Goal: Task Accomplishment & Management: Complete application form

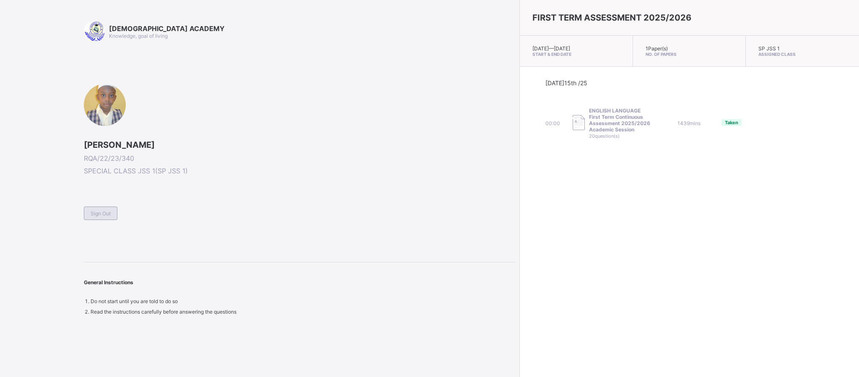
click at [102, 210] on span "Sign Out" at bounding box center [101, 213] width 20 height 6
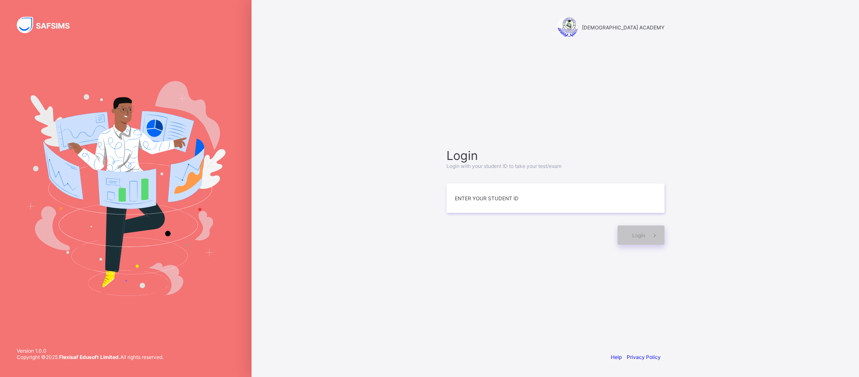
click at [634, 121] on div "Login Login with your student ID to take your test/exam Enter your Student ID L…" at bounding box center [555, 196] width 235 height 264
click at [531, 274] on div "Login Login with your student ID to take your test/exam Enter your Student ID L…" at bounding box center [555, 196] width 235 height 264
click at [614, 282] on div "Login Login with your student ID to take your test/exam Enter your Student ID L…" at bounding box center [555, 196] width 235 height 264
click at [255, 226] on div "RAUDHATUL QUR'AN ACADEMY Login Login with your student ID to take your test/exa…" at bounding box center [556, 188] width 608 height 377
click at [753, 325] on div "RAUDHATUL QUR'AN ACADEMY Login Login with your student ID to take your test/exa…" at bounding box center [556, 188] width 608 height 377
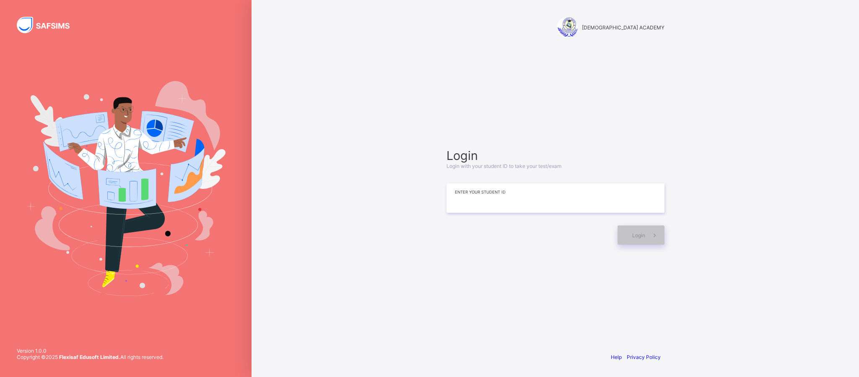
click at [595, 200] on input at bounding box center [556, 197] width 218 height 29
type input "*"
type input "**********"
click at [642, 229] on div "Login" at bounding box center [641, 234] width 47 height 19
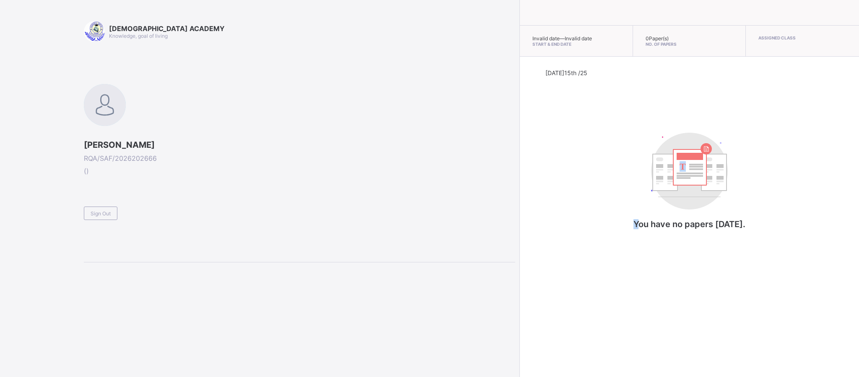
drag, startPoint x: 642, startPoint y: 229, endPoint x: 615, endPoint y: 70, distance: 160.7
click at [615, 70] on div "[DATE] 15th /25 T You have no papers [DATE]." at bounding box center [689, 157] width 288 height 177
click at [105, 215] on span "Sign Out" at bounding box center [101, 213] width 20 height 6
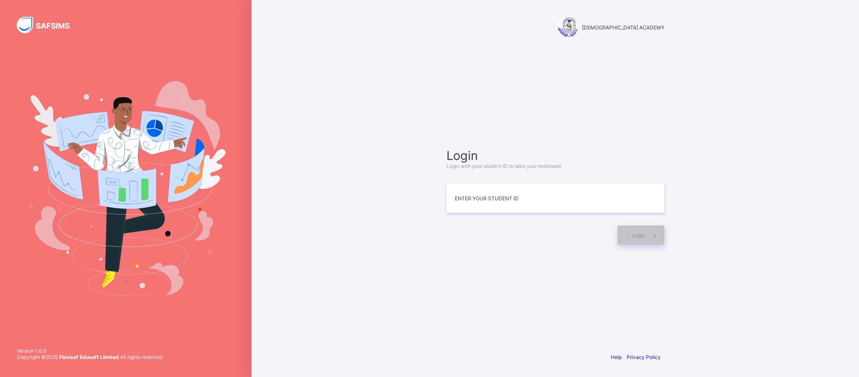
click at [469, 276] on div "Login Login with your student ID to take your test/exam Enter your Student ID L…" at bounding box center [555, 196] width 235 height 264
click at [251, 269] on div at bounding box center [126, 188] width 252 height 377
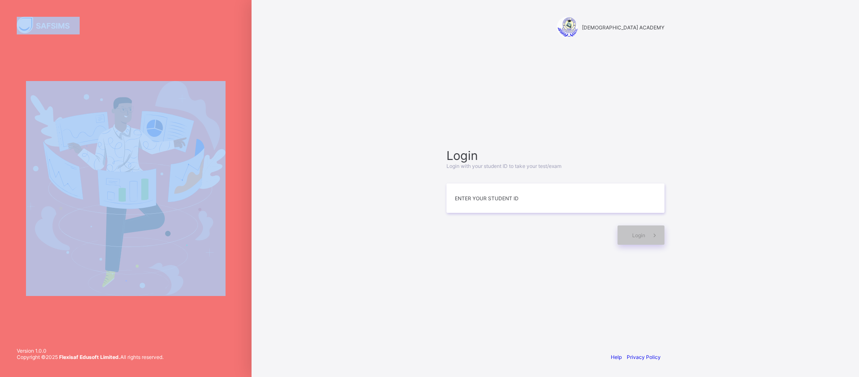
click at [251, 269] on div at bounding box center [126, 188] width 252 height 377
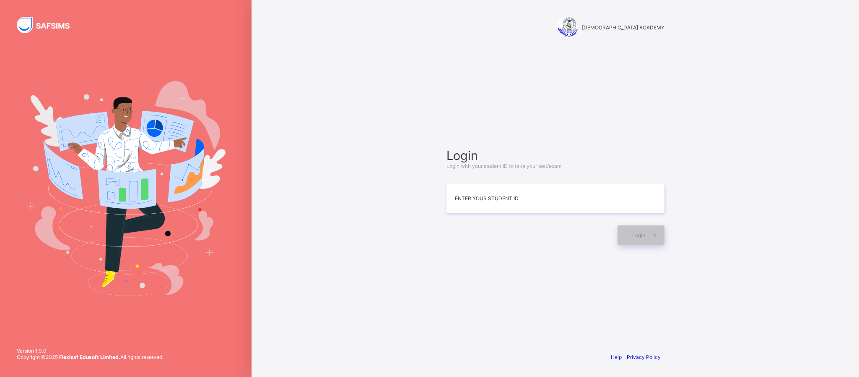
click at [277, 268] on div "RAUDHATUL QUR'AN ACADEMY Login Login with your student ID to take your test/exa…" at bounding box center [556, 188] width 608 height 377
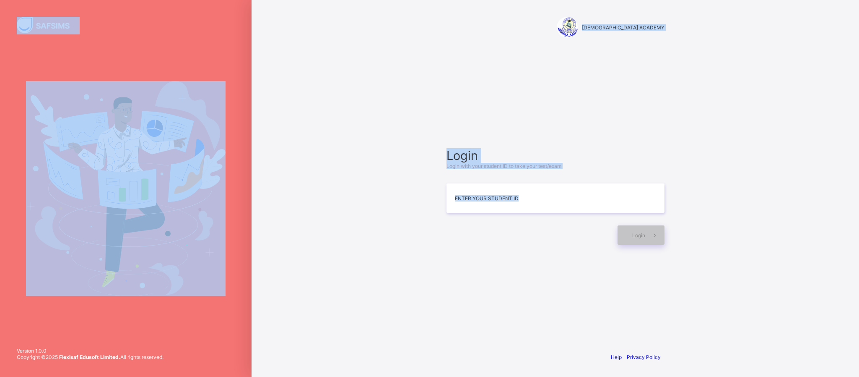
drag, startPoint x: 313, startPoint y: 267, endPoint x: 213, endPoint y: 257, distance: 100.7
click at [213, 257] on div "RAUDHATUL QUR'AN ACADEMY Login Login with your student ID to take your test/exa…" at bounding box center [429, 188] width 859 height 377
click at [213, 257] on img at bounding box center [126, 188] width 200 height 215
click at [315, 235] on div "RAUDHATUL QUR'AN ACADEMY Login Login with your student ID to take your test/exa…" at bounding box center [556, 188] width 608 height 377
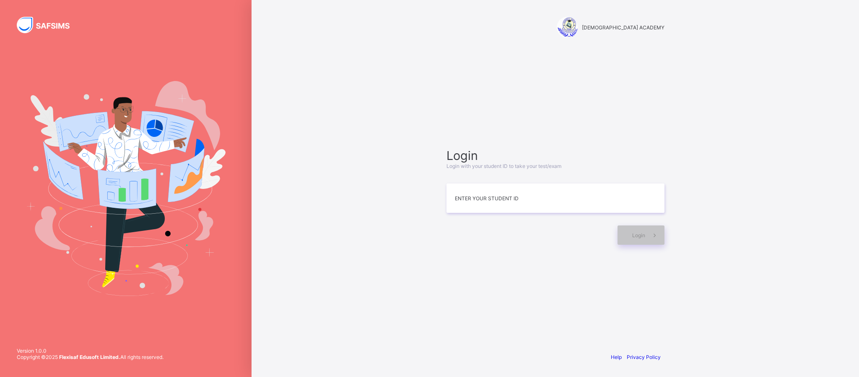
click at [545, 92] on div "Login Login with your student ID to take your test/exam Enter your Student ID L…" at bounding box center [555, 196] width 235 height 264
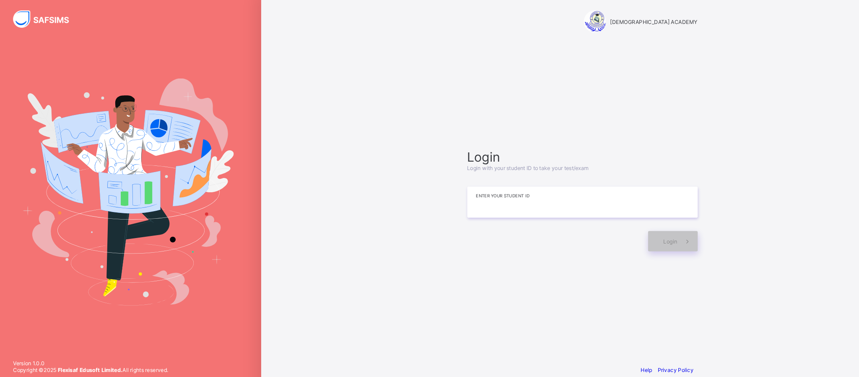
click at [530, 212] on input at bounding box center [556, 197] width 218 height 29
type input "**********"
click at [654, 231] on icon at bounding box center [654, 235] width 9 height 8
click at [654, 231] on icon at bounding box center [654, 234] width 11 height 11
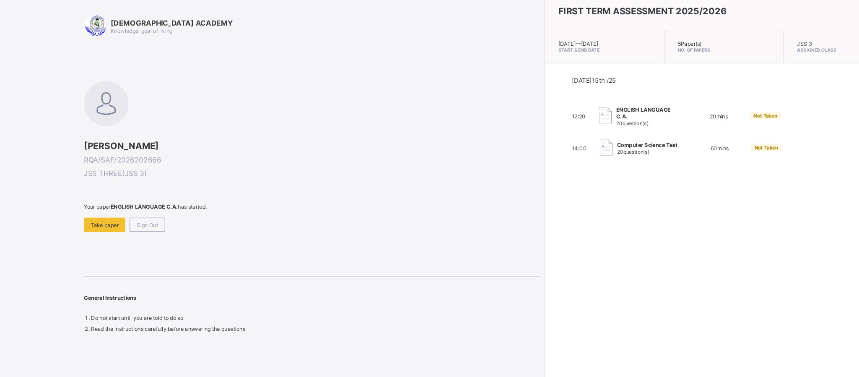
click at [590, 117] on div "ENGLISH LANGUAGE C.A. 20 question(s)" at bounding box center [618, 116] width 63 height 19
click at [102, 220] on span "Take paper" at bounding box center [103, 219] width 26 height 6
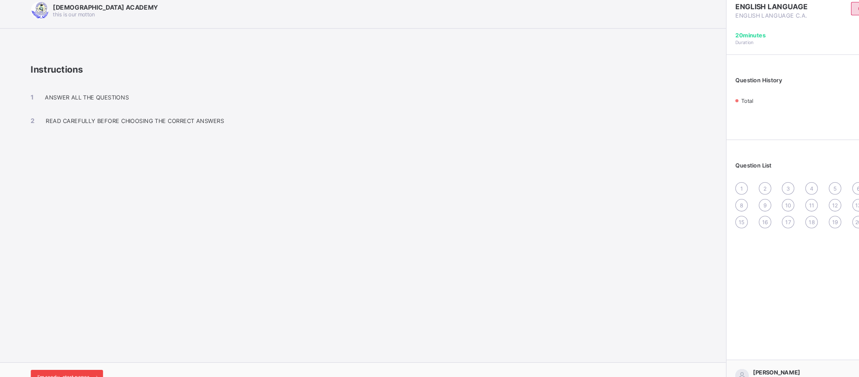
click at [91, 356] on span at bounding box center [94, 362] width 13 height 13
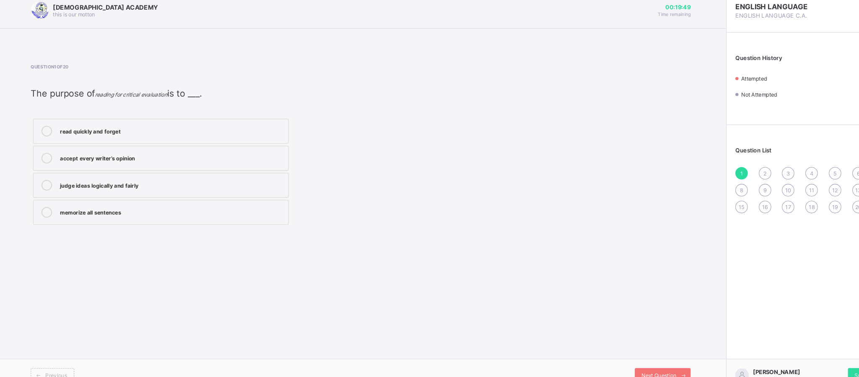
click at [151, 204] on div "memorize all sentences" at bounding box center [167, 207] width 212 height 8
click at [215, 141] on label "read quickly and forget" at bounding box center [157, 130] width 242 height 23
click at [199, 158] on div "accept every writer’s opinion" at bounding box center [167, 155] width 212 height 8
click at [259, 215] on label "memorize all sentences" at bounding box center [157, 207] width 242 height 23
click at [624, 356] on div "Next Question" at bounding box center [631, 361] width 53 height 13
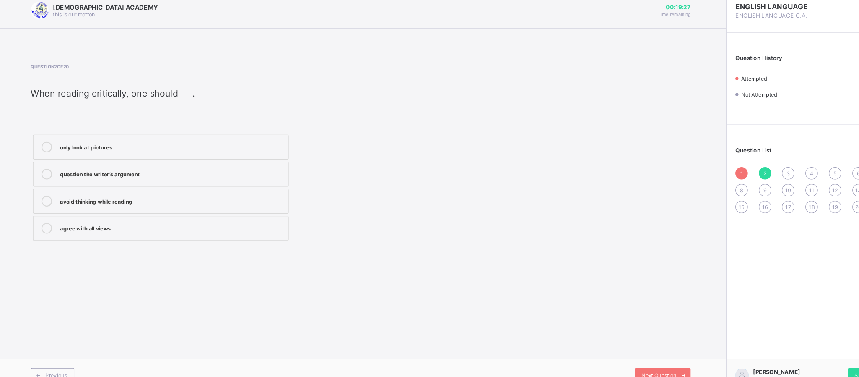
click at [125, 202] on div "avoid thinking while reading" at bounding box center [167, 197] width 212 height 10
click at [623, 358] on span "Next Question" at bounding box center [627, 361] width 33 height 6
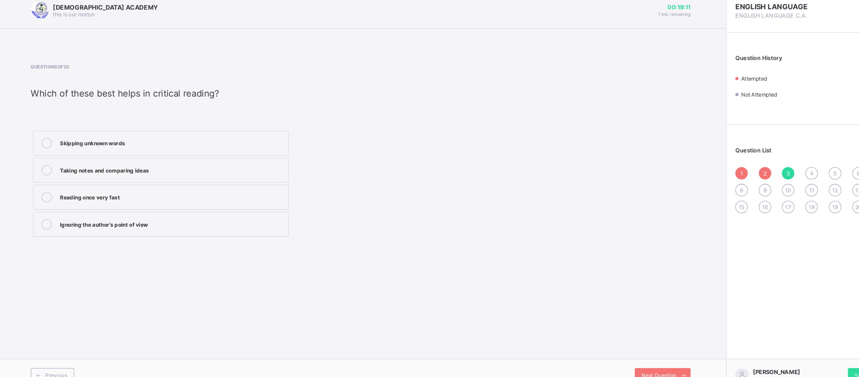
drag, startPoint x: 186, startPoint y: 158, endPoint x: 400, endPoint y: 230, distance: 225.8
click at [400, 230] on div "Skipping unknown words Taking notes and comparing ideas Reading once very fast …" at bounding box center [239, 180] width 410 height 104
click at [264, 168] on div "Taking notes and comparing ideas" at bounding box center [167, 167] width 212 height 8
click at [619, 353] on div "Previous Next Question" at bounding box center [345, 361] width 691 height 31
click at [619, 355] on div "Next Question" at bounding box center [631, 361] width 53 height 13
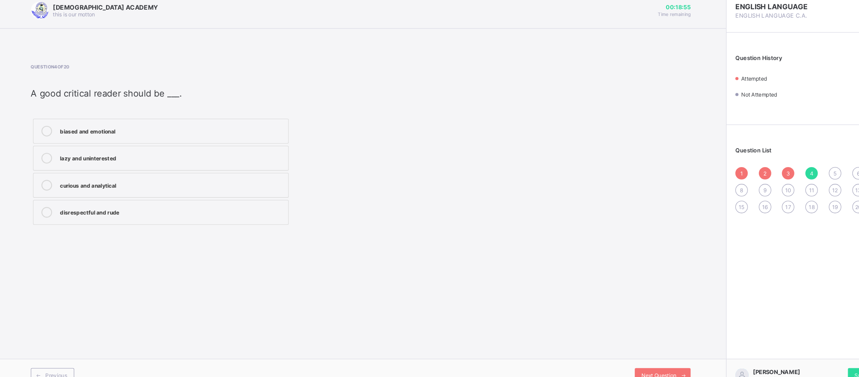
drag, startPoint x: 177, startPoint y: 224, endPoint x: 179, endPoint y: 210, distance: 13.9
click at [179, 210] on div "Question 4 of 20 A good critical reader should be ___. biased and emotional laz…" at bounding box center [346, 144] width 624 height 179
click at [179, 210] on div "disrespectful and rude" at bounding box center [167, 207] width 212 height 8
click at [612, 359] on span "Next Question" at bounding box center [627, 361] width 33 height 6
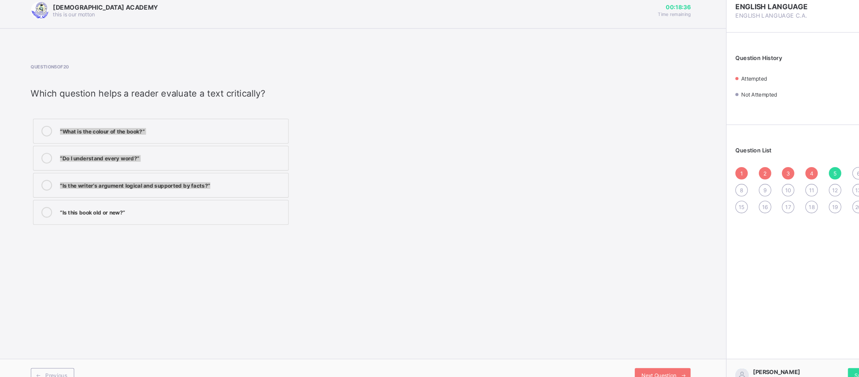
drag, startPoint x: 470, startPoint y: 188, endPoint x: 400, endPoint y: 92, distance: 118.9
click at [400, 92] on div "Question 5 of 20 Which question helps a reader evaluate a text critically? “Wha…" at bounding box center [346, 145] width 624 height 154
click at [197, 180] on div "“Is the writer’s argument logical and supported by facts?”" at bounding box center [167, 181] width 212 height 8
click at [618, 356] on div "Next Question" at bounding box center [631, 361] width 53 height 13
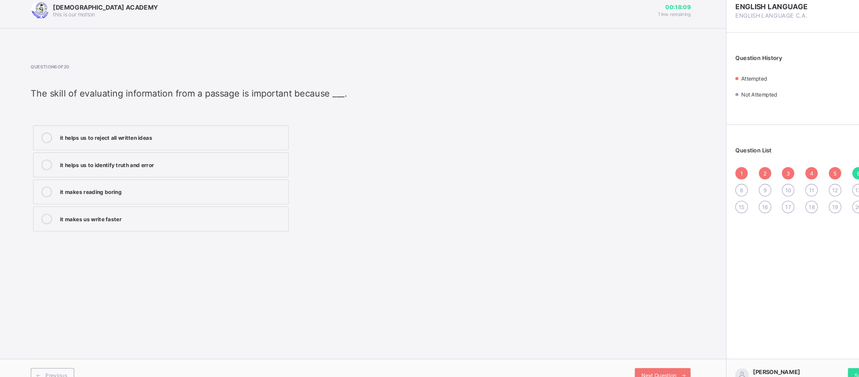
click at [459, 244] on div "[DEMOGRAPHIC_DATA] ACADEMY this is our [PERSON_NAME] 00:18:09 Time remaining Qu…" at bounding box center [345, 188] width 691 height 377
click at [212, 136] on div "it helps us to reject all written ideas" at bounding box center [167, 136] width 212 height 8
click at [101, 222] on label "it makes us write faster" at bounding box center [157, 213] width 242 height 23
click at [636, 351] on div "Previous Next Question" at bounding box center [345, 361] width 691 height 31
click at [640, 361] on span "Next Question" at bounding box center [627, 361] width 33 height 6
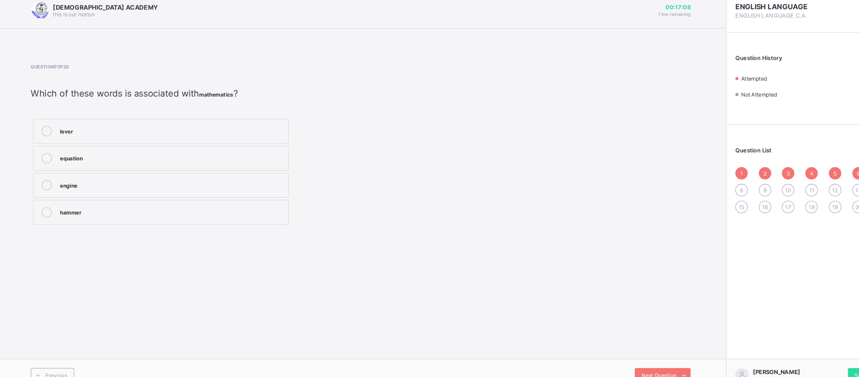
click at [211, 133] on div "lever" at bounding box center [167, 130] width 212 height 8
drag, startPoint x: 246, startPoint y: 158, endPoint x: 493, endPoint y: 289, distance: 279.7
click at [493, 289] on div "[DEMOGRAPHIC_DATA] ACADEMY this is our [PERSON_NAME] 00:17:03 Time remaining Qu…" at bounding box center [345, 188] width 691 height 377
click at [262, 163] on label "equation" at bounding box center [157, 156] width 242 height 23
click at [629, 360] on span "Next Question" at bounding box center [627, 361] width 33 height 6
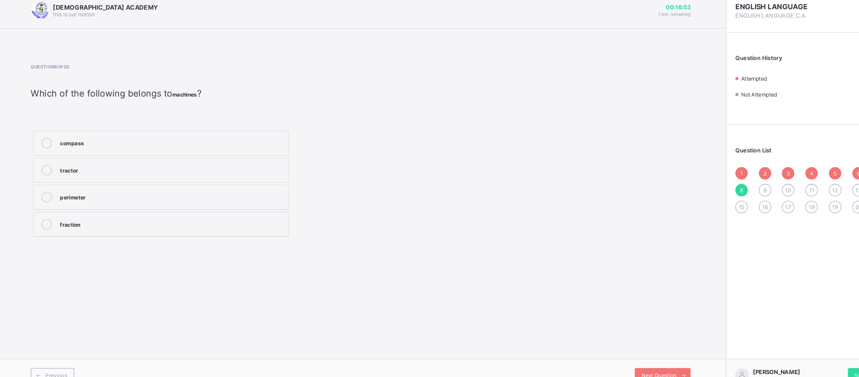
click at [210, 140] on div "compass" at bounding box center [167, 141] width 212 height 8
click at [626, 360] on span "Next Question" at bounding box center [627, 361] width 33 height 6
click at [181, 155] on label "mathematics" at bounding box center [157, 162] width 242 height 23
click at [643, 356] on div "Next Question" at bounding box center [631, 361] width 53 height 13
click at [127, 158] on label "in" at bounding box center [157, 151] width 242 height 23
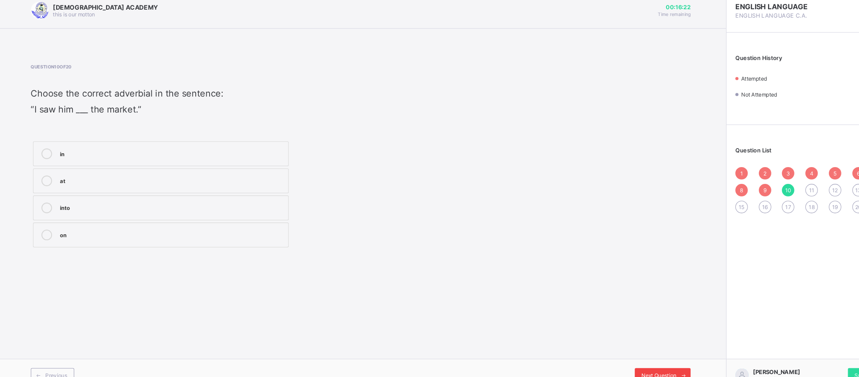
click at [632, 361] on span "Next Question" at bounding box center [627, 361] width 33 height 6
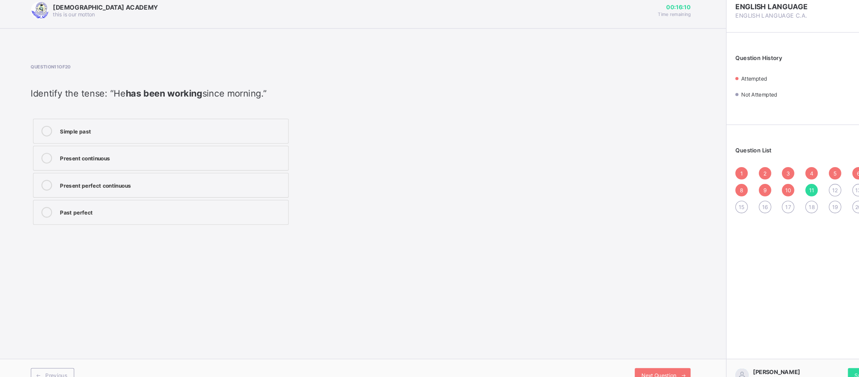
click at [139, 126] on div "Simple past" at bounding box center [167, 130] width 212 height 8
click at [629, 361] on span "Next Question" at bounding box center [627, 361] width 33 height 6
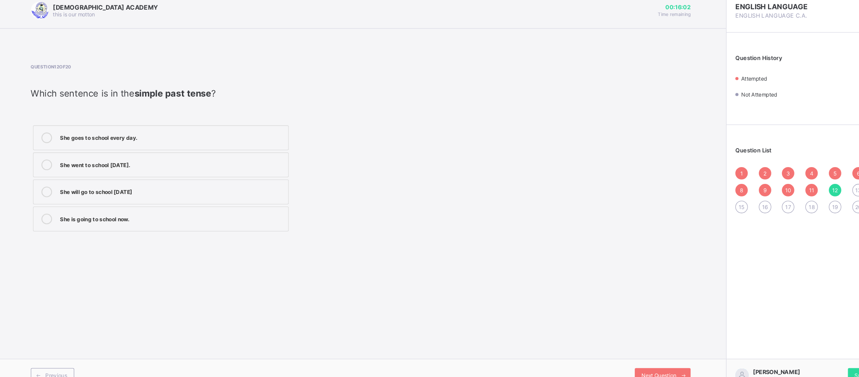
drag, startPoint x: 512, startPoint y: 248, endPoint x: 408, endPoint y: 157, distance: 138.8
click at [408, 157] on div "[DEMOGRAPHIC_DATA] ACADEMY this is our [PERSON_NAME] 00:16:02 Time remaining Qu…" at bounding box center [345, 188] width 691 height 377
click at [136, 159] on div "She went to school [DATE]." at bounding box center [167, 162] width 212 height 8
click at [636, 362] on span "Next Question" at bounding box center [627, 361] width 33 height 6
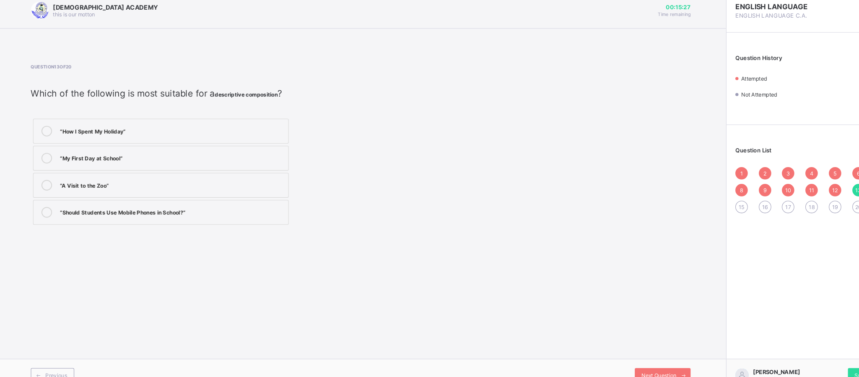
click at [148, 182] on div "“A Visit to the Zoo”" at bounding box center [167, 181] width 212 height 8
click at [631, 359] on span "Next Question" at bounding box center [627, 361] width 33 height 6
click at [86, 158] on div "describe a beautiful place" at bounding box center [167, 155] width 212 height 8
click at [635, 361] on span "Next Question" at bounding box center [627, 361] width 33 height 6
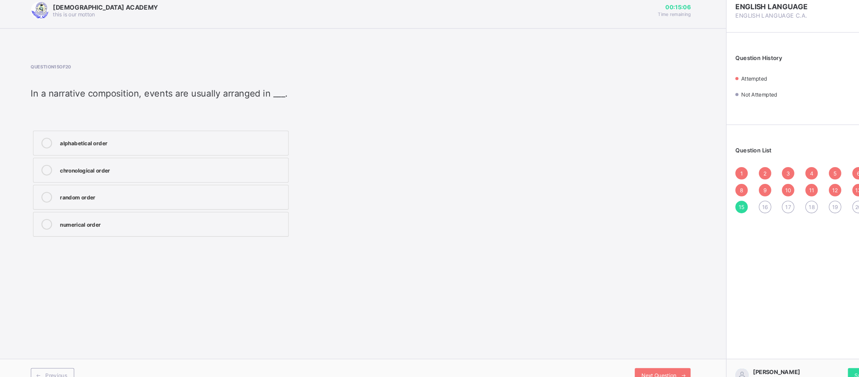
click at [455, 138] on div "Question 15 of 20 In a narrative composition, events are usually arranged in __…" at bounding box center [346, 150] width 624 height 165
click at [86, 218] on div "numerical order" at bounding box center [167, 218] width 212 height 8
click at [616, 361] on span "Next Question" at bounding box center [627, 361] width 33 height 6
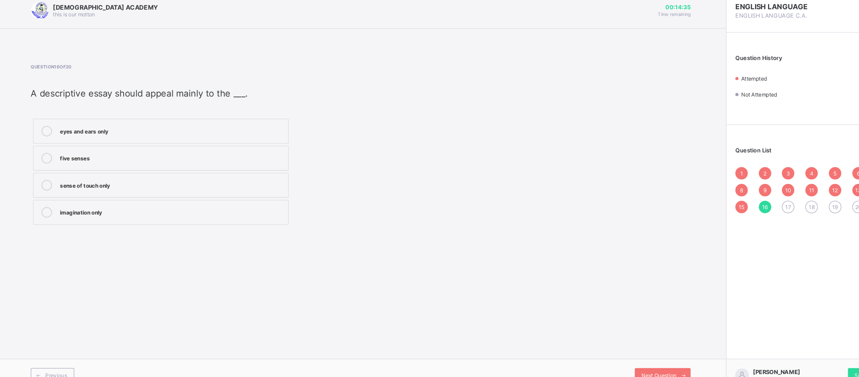
click at [156, 157] on div "five senses" at bounding box center [167, 155] width 212 height 8
click at [616, 356] on div "Next Question" at bounding box center [631, 361] width 53 height 13
click at [136, 219] on label "/ɪ/ and /ʊ/" at bounding box center [157, 207] width 242 height 23
click at [626, 356] on div "Next Question" at bounding box center [631, 361] width 53 height 13
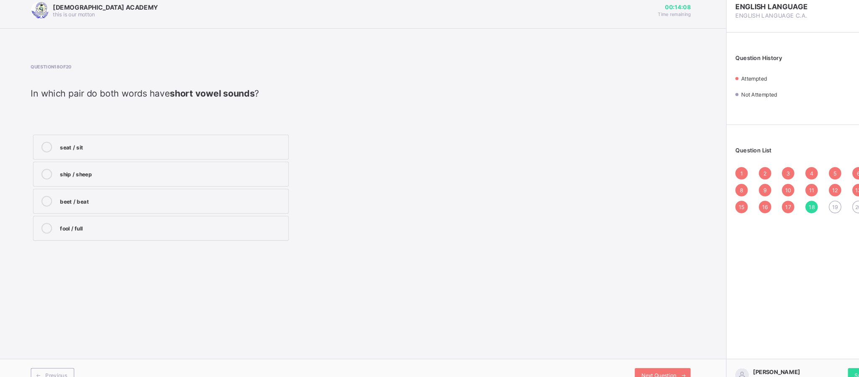
click at [156, 191] on label "beet / beat" at bounding box center [157, 196] width 242 height 23
click at [192, 170] on div "ship / sheep" at bounding box center [167, 170] width 212 height 8
click at [622, 358] on span "Next Question" at bounding box center [627, 361] width 33 height 6
click at [178, 161] on div "/e/" at bounding box center [167, 156] width 212 height 10
click at [628, 353] on div "Previous Next Question" at bounding box center [345, 361] width 691 height 31
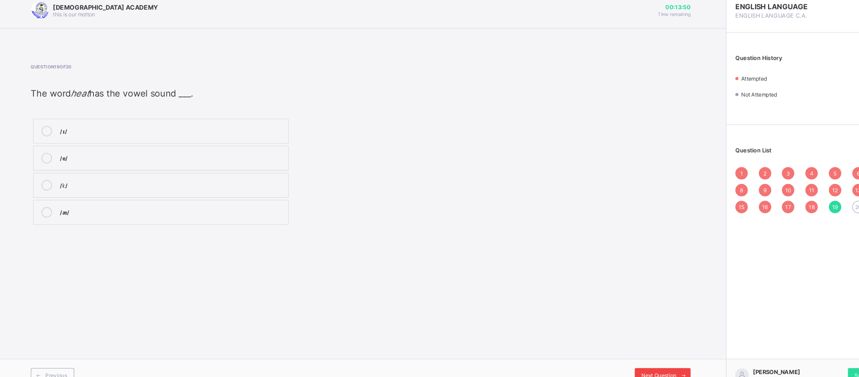
click at [629, 358] on span "Next Question" at bounding box center [627, 361] width 33 height 6
click at [140, 132] on div "bit / beat" at bounding box center [167, 130] width 212 height 8
click at [816, 360] on span "Submit Paper" at bounding box center [828, 361] width 31 height 6
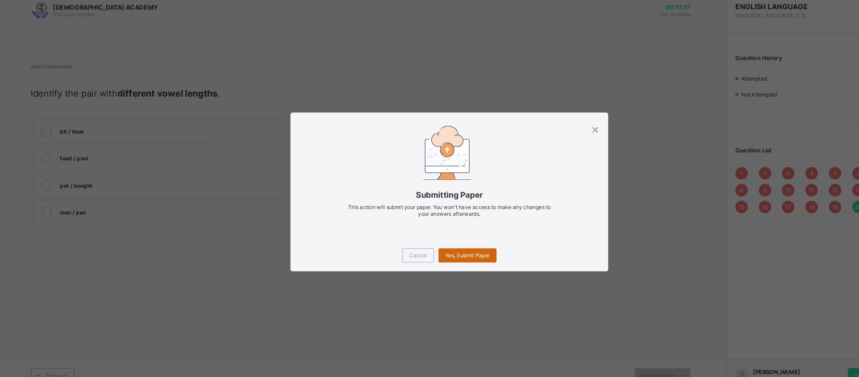
click at [450, 242] on div "Yes, Submit Paper" at bounding box center [446, 248] width 55 height 13
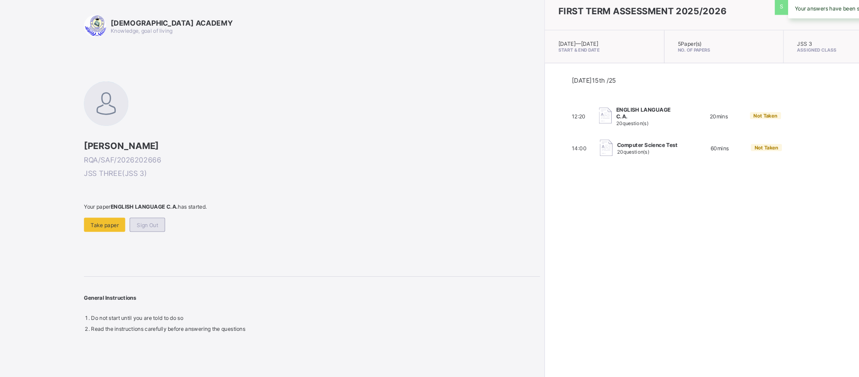
click at [137, 214] on div "Sign Out" at bounding box center [144, 219] width 34 height 13
click at [676, 146] on span "60 mins" at bounding box center [684, 147] width 17 height 6
click at [104, 220] on span "Take paper" at bounding box center [103, 219] width 26 height 6
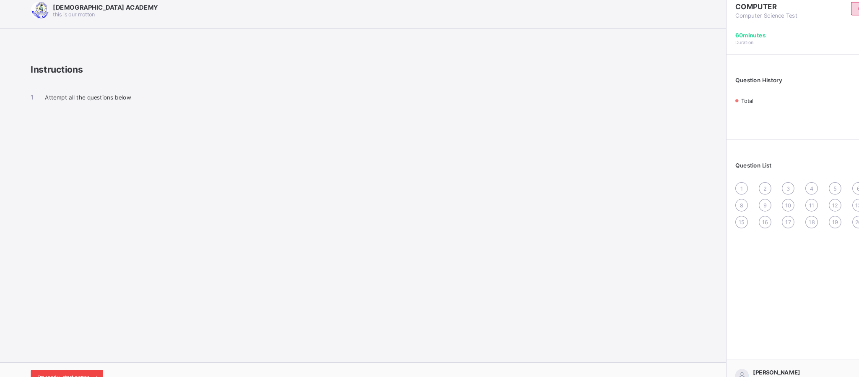
click at [86, 361] on span "I’m ready, start paper" at bounding box center [64, 363] width 49 height 6
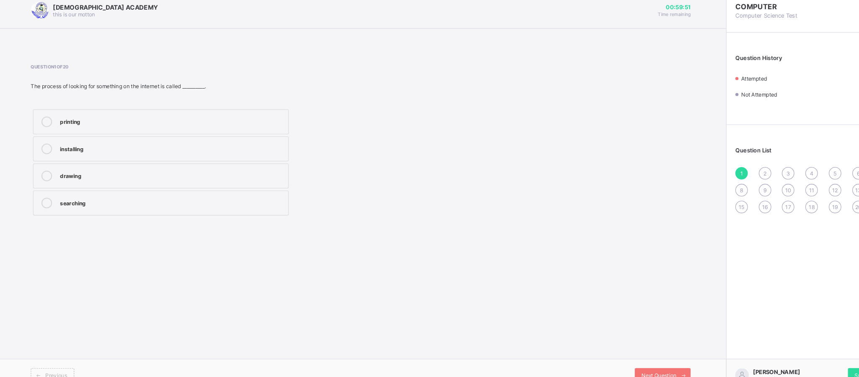
click at [102, 200] on div "searching" at bounding box center [167, 198] width 212 height 8
click at [634, 361] on span "Next Question" at bounding box center [627, 361] width 33 height 6
click at [152, 115] on label "image" at bounding box center [157, 121] width 242 height 23
click at [628, 353] on div "Previous Next Question" at bounding box center [345, 361] width 691 height 31
click at [629, 358] on span "Next Question" at bounding box center [627, 361] width 33 height 6
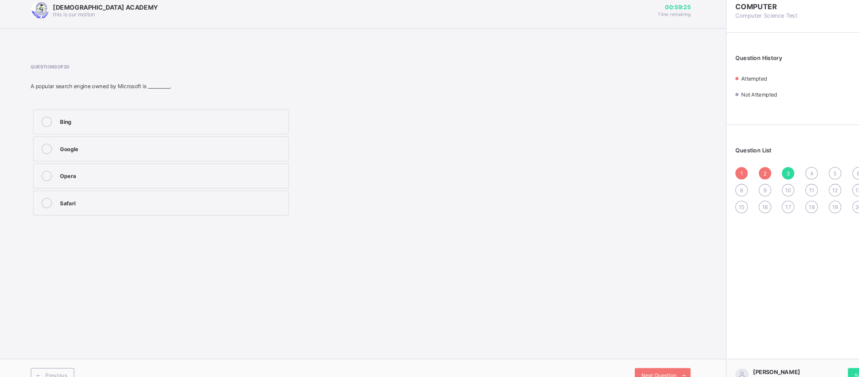
click at [250, 158] on label "Google" at bounding box center [157, 147] width 242 height 23
click at [614, 356] on div "Next Question" at bounding box center [631, 361] width 53 height 13
click at [67, 360] on span "Previous" at bounding box center [57, 361] width 21 height 6
click at [66, 198] on div "search engine" at bounding box center [167, 198] width 212 height 8
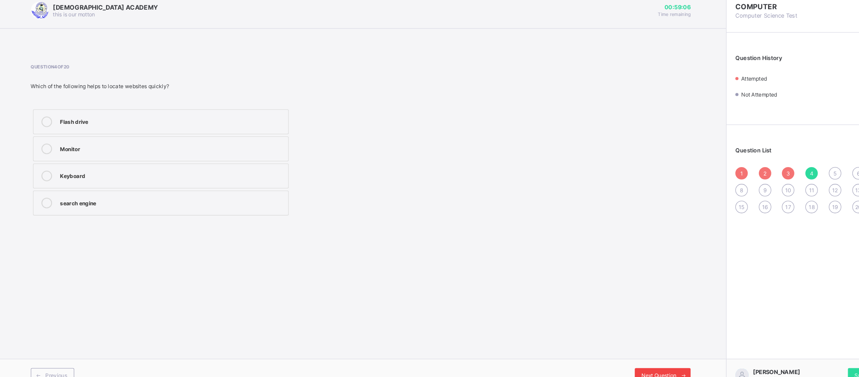
click at [623, 355] on div "Next Question" at bounding box center [631, 361] width 53 height 13
click at [195, 204] on div "an internet connection" at bounding box center [167, 199] width 212 height 10
click at [623, 356] on div "Next Question" at bounding box center [631, 361] width 53 height 13
click at [183, 114] on label "find customers" at bounding box center [157, 121] width 242 height 23
click at [615, 358] on span "Next Question" at bounding box center [627, 361] width 33 height 6
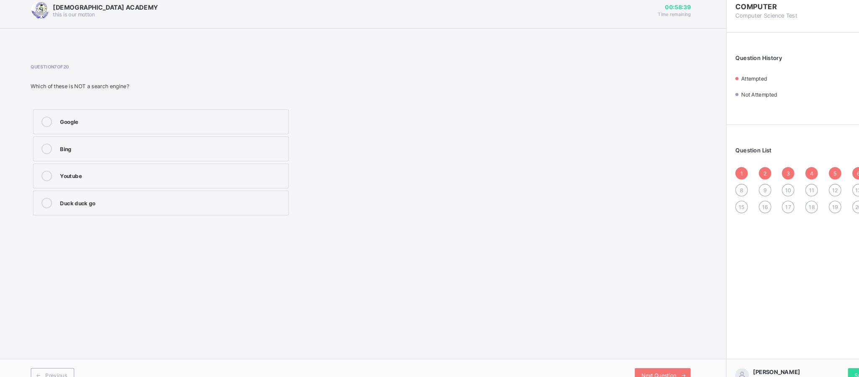
click at [163, 172] on div "Youtube" at bounding box center [167, 172] width 212 height 8
click at [622, 353] on div "Previous Next Question" at bounding box center [345, 361] width 691 height 31
click at [631, 361] on span "Next Question" at bounding box center [627, 361] width 33 height 6
click at [203, 177] on div "get information fast" at bounding box center [167, 172] width 212 height 8
click at [631, 357] on div "Next Question" at bounding box center [631, 361] width 53 height 13
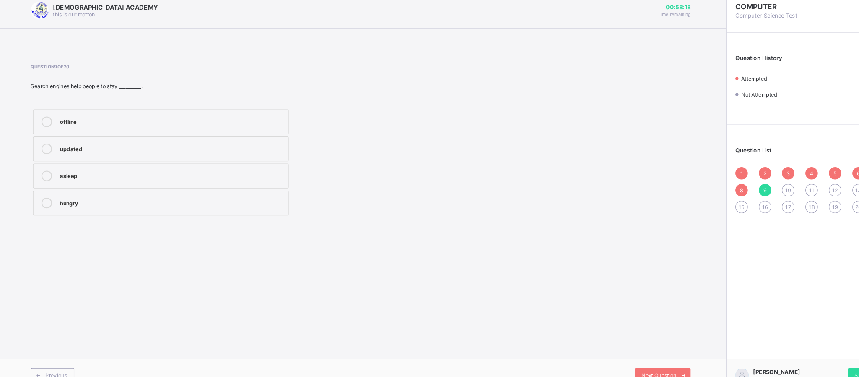
click at [153, 148] on div "updated" at bounding box center [167, 147] width 212 height 8
click at [615, 358] on span "Next Question" at bounding box center [627, 361] width 33 height 6
click at [196, 144] on div "exam answers and materials" at bounding box center [167, 147] width 212 height 8
click at [619, 353] on div "Previous Next Question" at bounding box center [345, 361] width 691 height 31
click at [623, 358] on span "Next Question" at bounding box center [627, 361] width 33 height 6
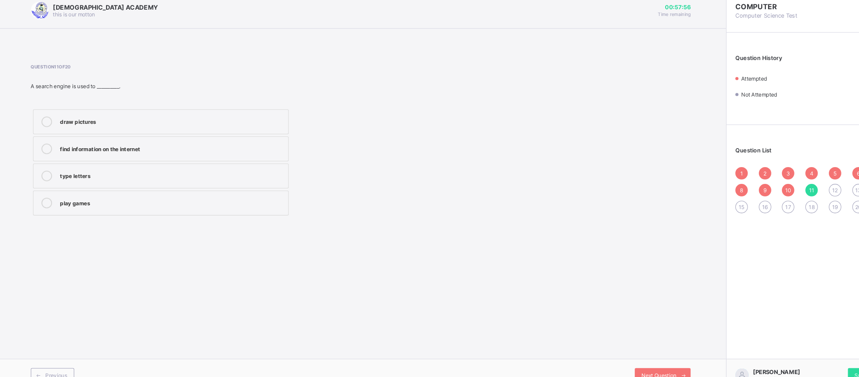
click at [247, 138] on label "find information on the internet" at bounding box center [157, 147] width 242 height 23
click at [633, 353] on div "Previous Next Question" at bounding box center [345, 361] width 691 height 31
click at [632, 359] on span "Next Question" at bounding box center [627, 361] width 33 height 6
click at [151, 208] on label "browse websites and provide results" at bounding box center [157, 198] width 242 height 23
click at [622, 355] on div "Next Question" at bounding box center [631, 361] width 53 height 13
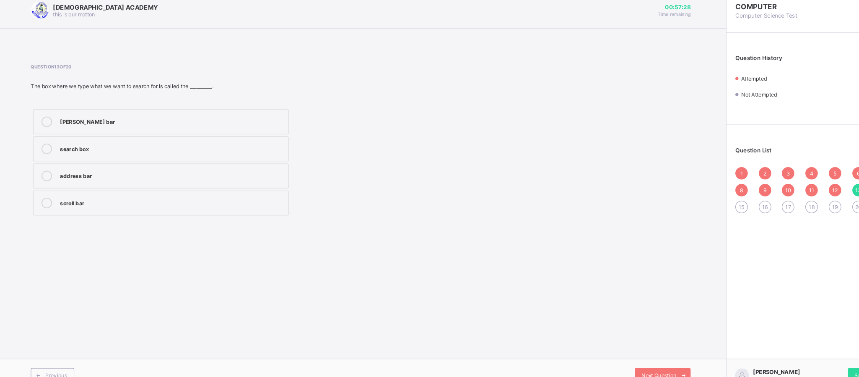
click at [132, 156] on label "search box" at bounding box center [157, 147] width 242 height 23
click at [612, 358] on span "Next Question" at bounding box center [627, 361] width 33 height 6
click at [195, 202] on div "finding information" at bounding box center [167, 198] width 212 height 8
click at [611, 360] on span "Next Question" at bounding box center [627, 361] width 33 height 6
click at [133, 177] on div "fuel price" at bounding box center [167, 172] width 212 height 8
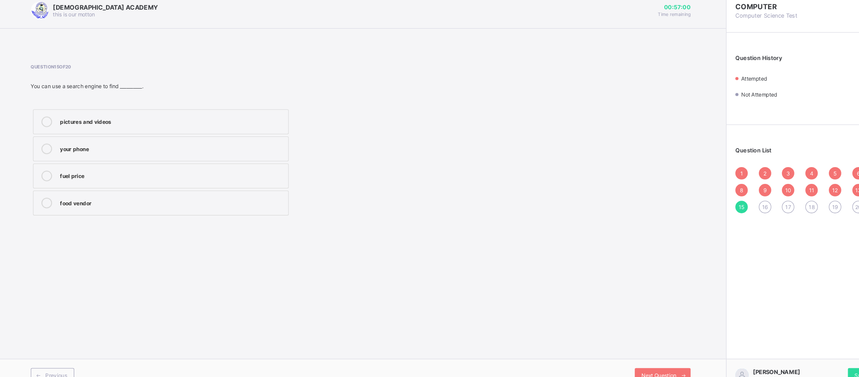
click at [196, 189] on label "food vendor" at bounding box center [157, 198] width 242 height 23
click at [626, 357] on div "Next Question" at bounding box center [631, 361] width 53 height 13
click at [153, 151] on div "search engines" at bounding box center [167, 147] width 212 height 8
click at [152, 120] on div "web browser" at bounding box center [167, 121] width 212 height 8
click at [608, 355] on div "Next Question" at bounding box center [631, 361] width 53 height 13
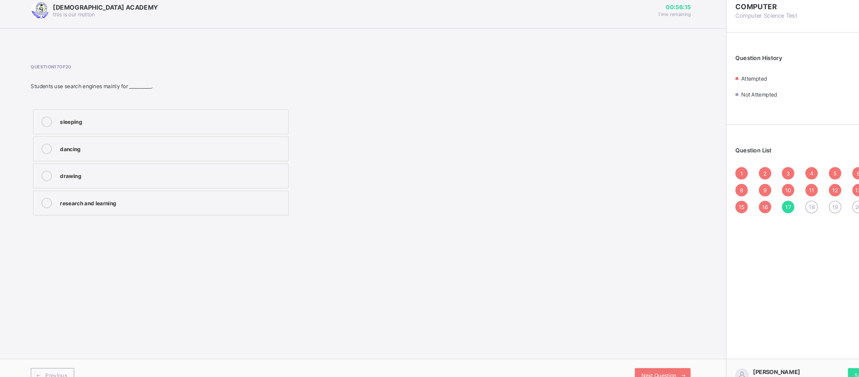
click at [148, 194] on label "research and learning" at bounding box center [157, 198] width 242 height 23
click at [613, 362] on span "Next Question" at bounding box center [627, 361] width 33 height 6
click at [203, 149] on div "search engines" at bounding box center [167, 147] width 212 height 8
click at [626, 355] on div "Next Question" at bounding box center [631, 361] width 53 height 13
click at [111, 124] on div "Bing" at bounding box center [167, 121] width 212 height 8
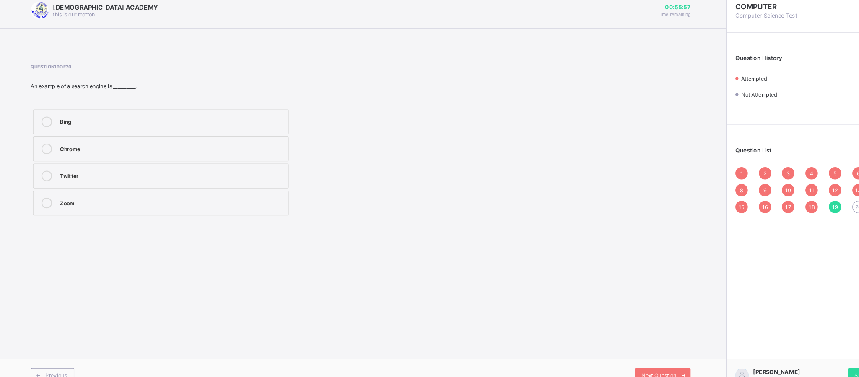
click at [639, 353] on div "Previous Next Question" at bounding box center [345, 361] width 691 height 31
click at [639, 355] on div "Next Question" at bounding box center [631, 361] width 53 height 13
click at [205, 122] on div "Google" at bounding box center [167, 121] width 212 height 8
click at [816, 356] on div "Submit Paper" at bounding box center [829, 361] width 44 height 13
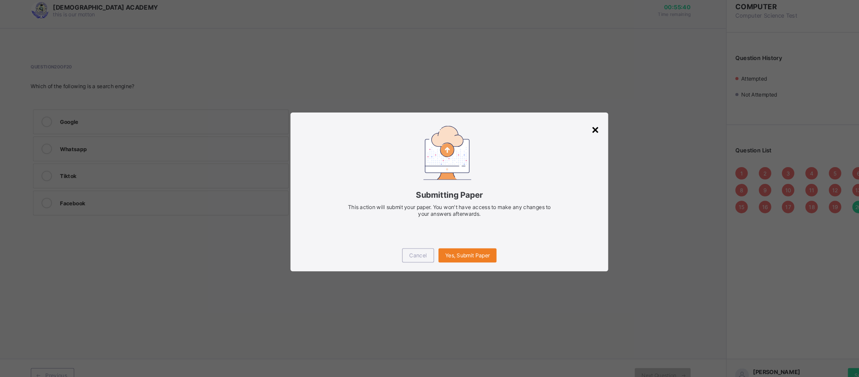
click at [568, 125] on div "×" at bounding box center [568, 129] width 8 height 14
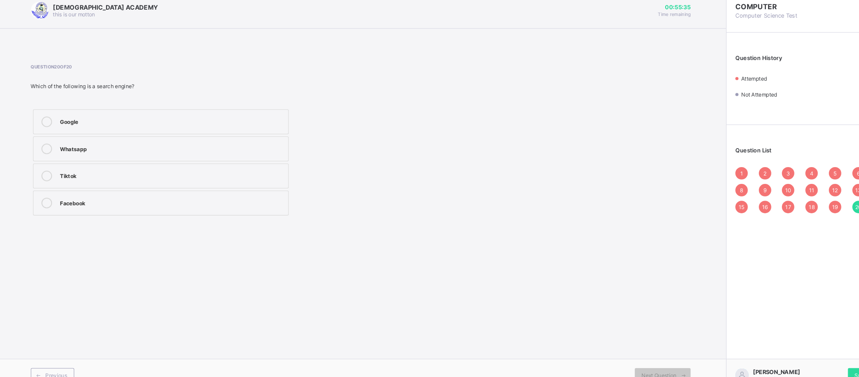
click at [814, 184] on span "13" at bounding box center [817, 187] width 6 height 6
drag, startPoint x: 813, startPoint y: 184, endPoint x: 816, endPoint y: 258, distance: 73.9
click at [816, 258] on div "COMPUTER Computer Science Test STARTED Question History Attempted 20 Not Attemp…" at bounding box center [775, 188] width 168 height 377
click at [813, 355] on div "Submit Paper" at bounding box center [829, 361] width 44 height 13
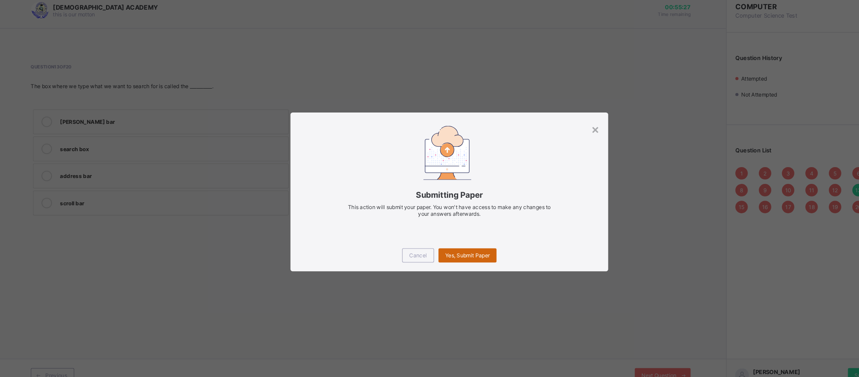
click at [438, 244] on div "Yes, Submit Paper" at bounding box center [446, 248] width 55 height 13
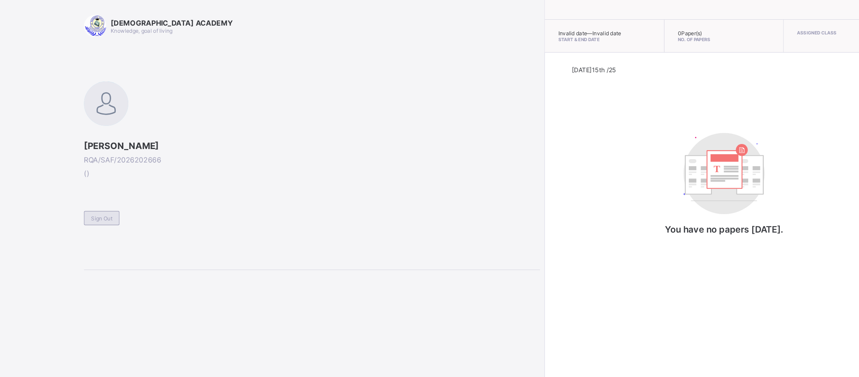
click at [88, 210] on div "Sign Out" at bounding box center [101, 212] width 34 height 13
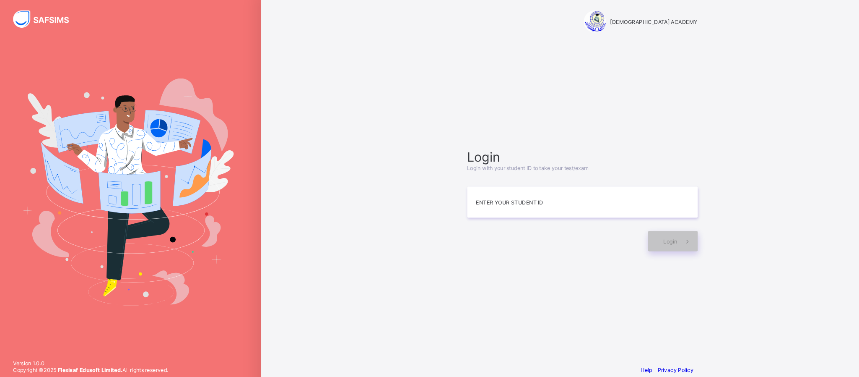
click at [199, 335] on div at bounding box center [126, 188] width 252 height 377
click at [528, 212] on input at bounding box center [556, 197] width 218 height 29
type input "*"
type input "**********"
click at [633, 236] on span "Login" at bounding box center [638, 235] width 13 height 6
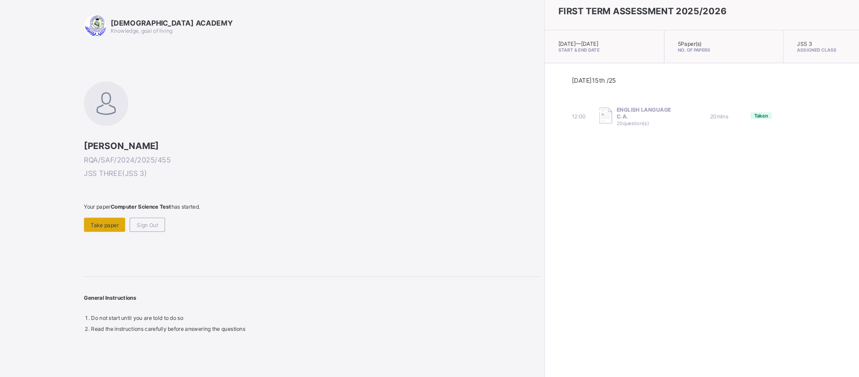
click at [94, 216] on span "Take paper" at bounding box center [103, 219] width 26 height 6
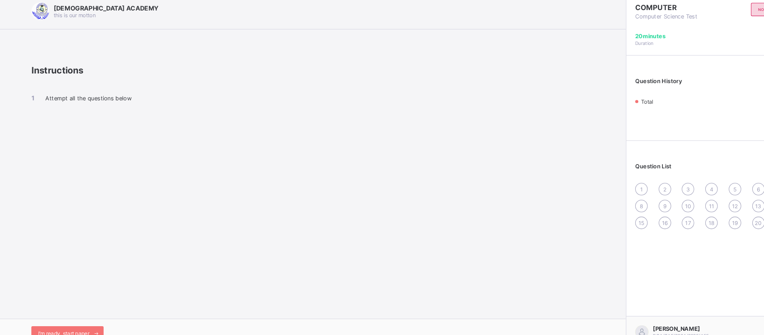
drag, startPoint x: 433, startPoint y: 8, endPoint x: 423, endPoint y: 209, distance: 201.5
click at [423, 209] on div "[DEMOGRAPHIC_DATA] ACADEMY this is our [PERSON_NAME] Instructions Attempt all t…" at bounding box center [298, 167] width 596 height 335
click at [87, 315] on div "I’m ready, start paper" at bounding box center [68, 320] width 68 height 13
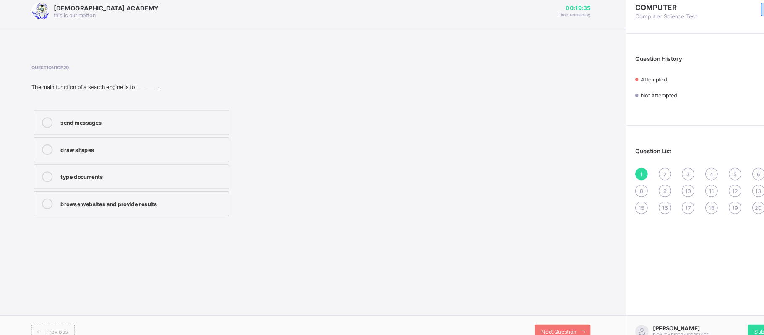
click at [634, 168] on span "2" at bounding box center [632, 171] width 3 height 6
click at [197, 144] on div "search box" at bounding box center [138, 147] width 155 height 8
click at [530, 316] on div "Next Question" at bounding box center [535, 319] width 53 height 13
click at [174, 119] on div "pictures and videos" at bounding box center [138, 121] width 155 height 8
click at [556, 317] on icon at bounding box center [556, 319] width 6 height 5
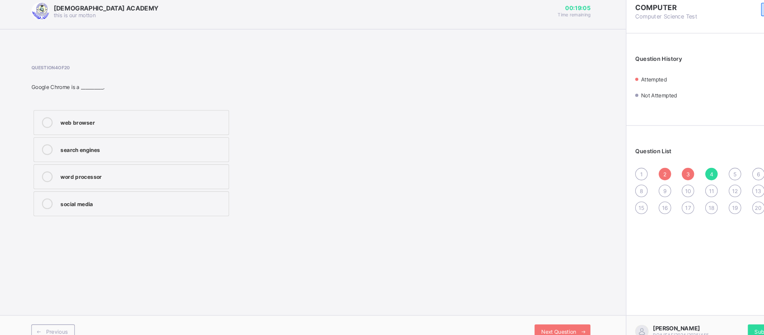
drag, startPoint x: 170, startPoint y: 145, endPoint x: 190, endPoint y: 139, distance: 21.0
click at [190, 139] on label "search engines" at bounding box center [128, 147] width 185 height 23
click at [549, 322] on span at bounding box center [555, 319] width 13 height 13
click at [170, 208] on label "finding information" at bounding box center [128, 198] width 185 height 23
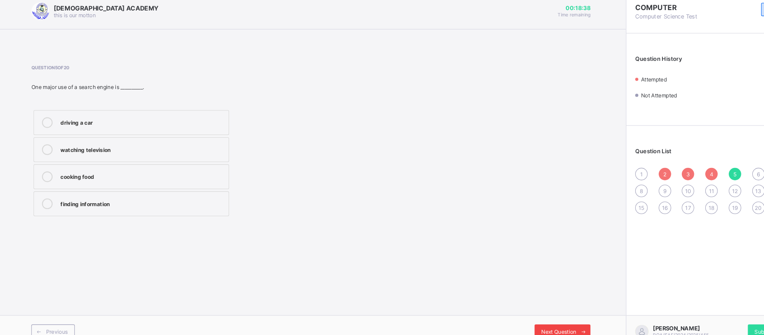
click at [524, 315] on div "Next Question" at bounding box center [535, 319] width 53 height 13
click at [121, 202] on div "search engine" at bounding box center [138, 198] width 155 height 8
click at [517, 315] on div "Next Question" at bounding box center [535, 319] width 53 height 13
click at [146, 111] on label "find customers" at bounding box center [128, 121] width 185 height 23
click at [550, 321] on span at bounding box center [555, 319] width 13 height 13
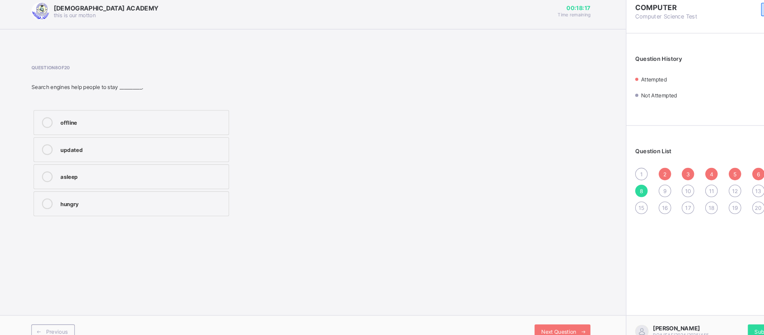
click at [197, 145] on div "updated" at bounding box center [138, 147] width 155 height 8
click at [524, 311] on div "Previous Next Question" at bounding box center [298, 319] width 596 height 31
click at [525, 313] on div "Next Question" at bounding box center [535, 319] width 53 height 13
click at [168, 121] on div "Google" at bounding box center [138, 121] width 155 height 8
click at [550, 319] on span at bounding box center [555, 319] width 13 height 13
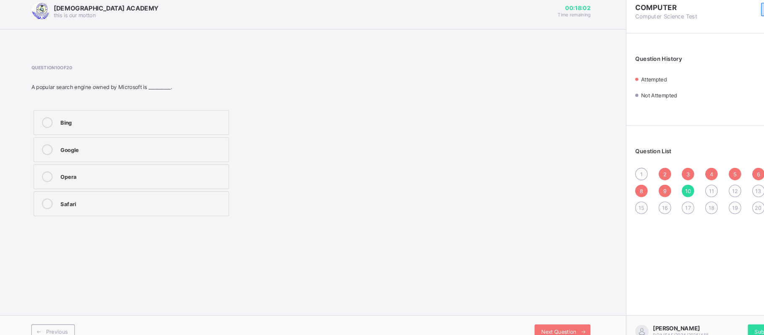
click at [188, 153] on label "Google" at bounding box center [128, 147] width 185 height 23
click at [538, 314] on div "Next Question" at bounding box center [535, 319] width 53 height 13
click at [151, 192] on label "an internet connection" at bounding box center [128, 198] width 185 height 23
click at [541, 322] on span "Next Question" at bounding box center [532, 320] width 33 height 6
click at [148, 192] on label "research and learning" at bounding box center [128, 198] width 185 height 23
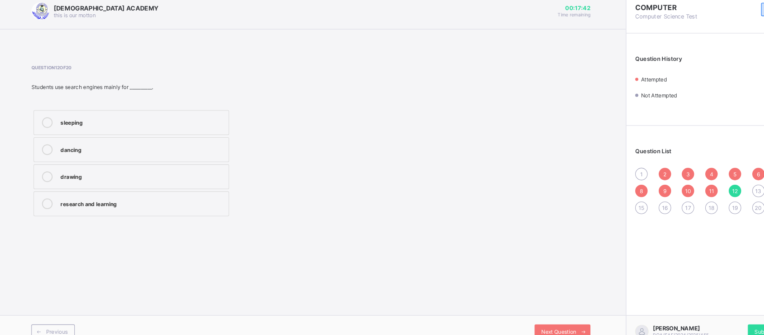
click at [148, 192] on label "research and learning" at bounding box center [128, 198] width 185 height 23
click at [548, 315] on div "Next Question" at bounding box center [535, 319] width 53 height 13
click at [194, 180] on label "video" at bounding box center [128, 172] width 185 height 23
click at [527, 317] on span "Next Question" at bounding box center [532, 320] width 33 height 6
click at [164, 171] on div "get information fast" at bounding box center [138, 172] width 155 height 8
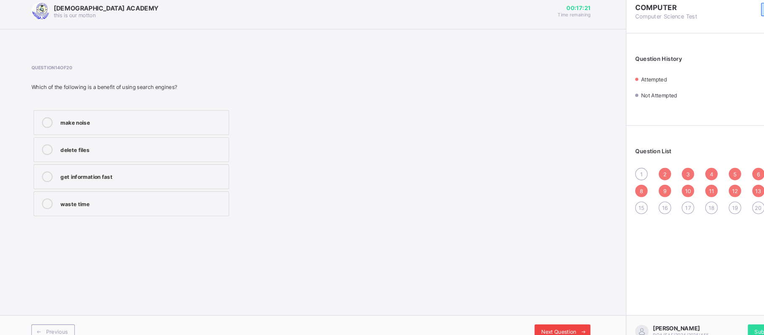
click at [545, 314] on div "Next Question" at bounding box center [535, 319] width 53 height 13
click at [110, 142] on label "find information on the internet" at bounding box center [128, 147] width 185 height 23
click at [562, 319] on span at bounding box center [555, 319] width 13 height 13
click at [162, 182] on label "Youtube" at bounding box center [128, 172] width 185 height 23
click at [548, 312] on div "Previous Next Question" at bounding box center [298, 319] width 596 height 31
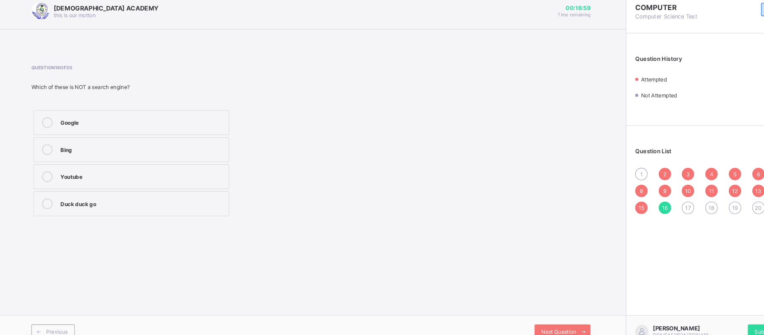
click at [548, 312] on div "Previous Next Question" at bounding box center [298, 319] width 596 height 31
click at [549, 314] on span at bounding box center [555, 319] width 13 height 13
click at [192, 149] on div "search engines" at bounding box center [138, 147] width 155 height 8
click at [550, 319] on span at bounding box center [555, 319] width 13 height 13
click at [193, 119] on div "Bing" at bounding box center [138, 121] width 155 height 8
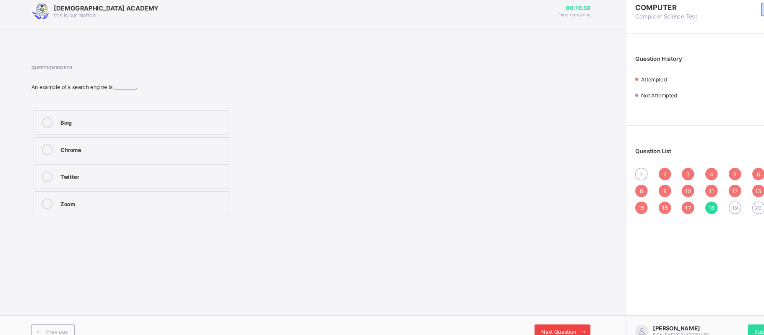
click at [528, 319] on span "Next Question" at bounding box center [532, 320] width 33 height 6
click at [211, 195] on div "searching" at bounding box center [138, 198] width 155 height 8
click at [555, 315] on span at bounding box center [555, 319] width 13 height 13
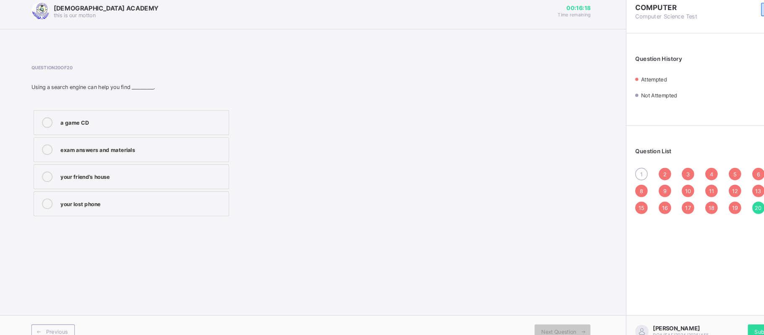
click at [162, 155] on label "exam answers and materials" at bounding box center [128, 147] width 185 height 23
click at [610, 168] on span "1" at bounding box center [610, 171] width 3 height 6
click at [184, 210] on label "browse websites and provide results" at bounding box center [128, 198] width 185 height 23
click at [535, 315] on div "Next Question" at bounding box center [535, 319] width 53 height 13
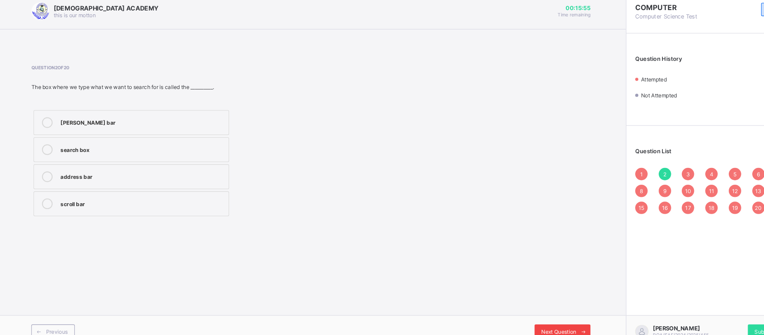
click at [535, 315] on div "Next Question" at bounding box center [535, 319] width 53 height 13
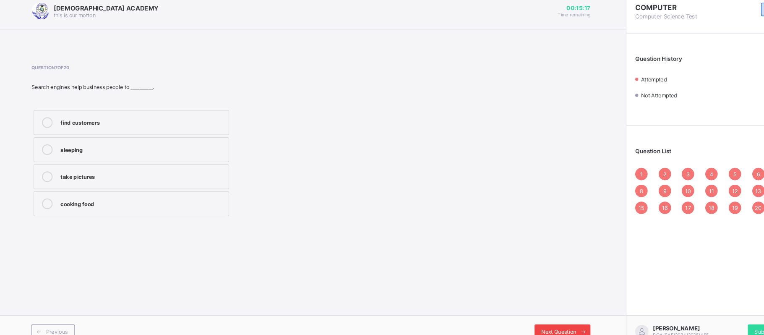
click at [535, 315] on div "Next Question" at bounding box center [535, 319] width 53 height 13
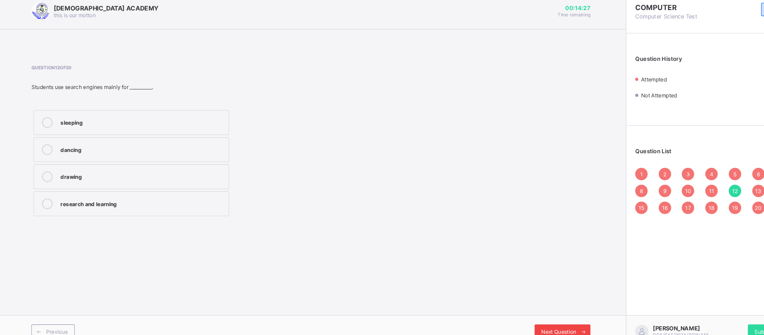
click at [535, 315] on div "Next Question" at bounding box center [535, 319] width 53 height 13
click at [198, 127] on label "image" at bounding box center [128, 121] width 185 height 23
click at [548, 317] on span "Next Question" at bounding box center [532, 320] width 33 height 6
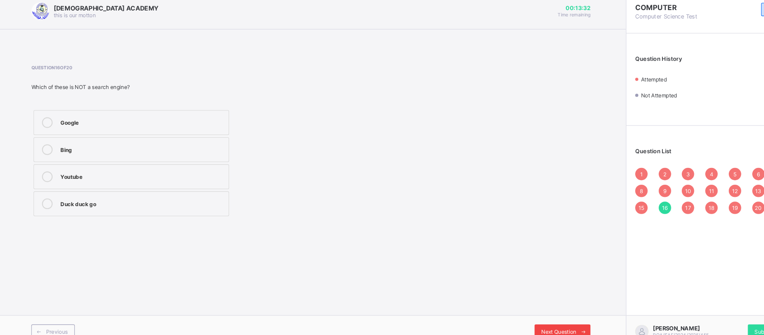
click at [548, 317] on span "Next Question" at bounding box center [532, 320] width 33 height 6
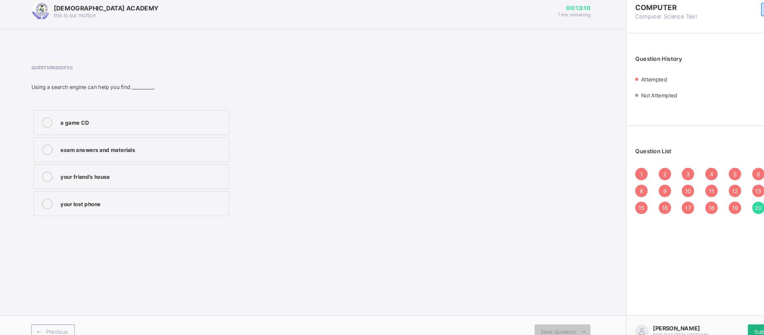
click at [724, 315] on div "Submit Paper" at bounding box center [733, 319] width 44 height 13
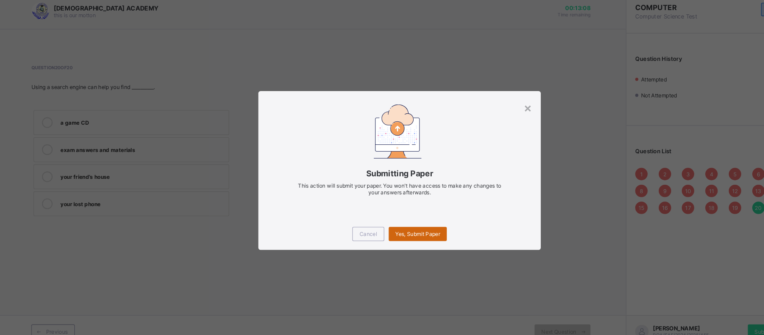
click at [418, 228] on span "Yes, Submit Paper" at bounding box center [399, 227] width 42 height 6
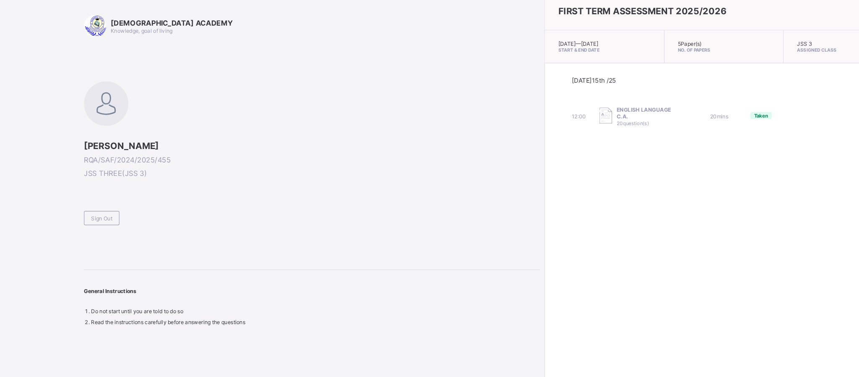
drag, startPoint x: 678, startPoint y: 8, endPoint x: 482, endPoint y: 170, distance: 254.6
click at [520, 170] on div "FIRST TERM ASSESSMENT 2025/2026 [DATE] — [GEOGRAPHIC_DATA][DATE] Start & End Da…" at bounding box center [690, 188] width 340 height 377
click at [110, 218] on div "Sign Out" at bounding box center [101, 212] width 34 height 13
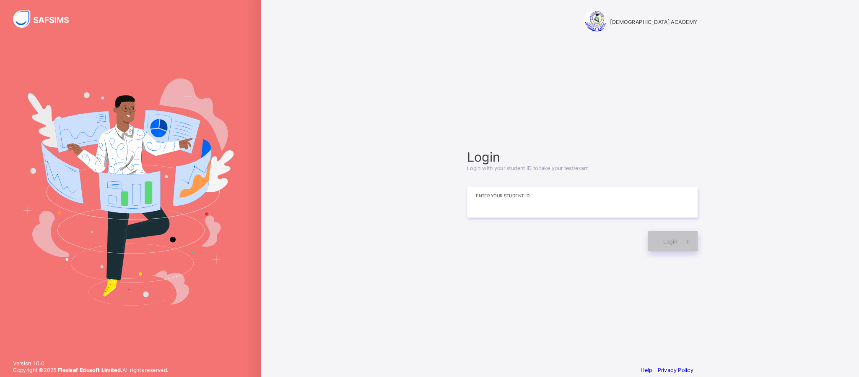
drag, startPoint x: 460, startPoint y: 200, endPoint x: 190, endPoint y: 113, distance: 283.2
click at [190, 113] on div "RAUDHATUL QUR'AN ACADEMY Login Login with your student ID to take your test/exa…" at bounding box center [429, 188] width 859 height 377
type input "**********"
click at [646, 227] on span at bounding box center [654, 234] width 19 height 19
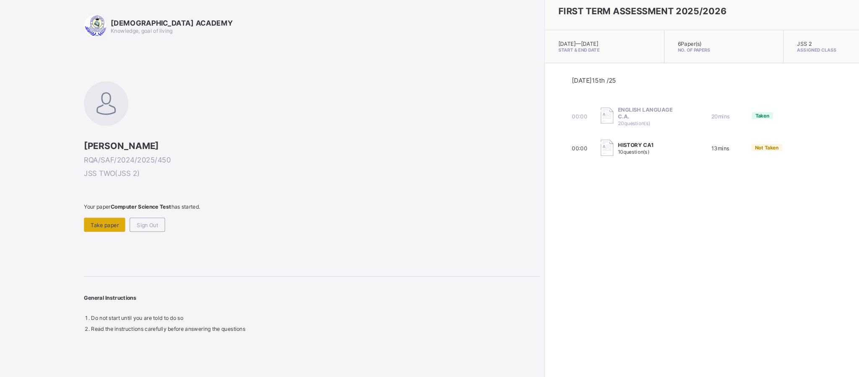
click at [101, 213] on div "Take paper" at bounding box center [103, 219] width 39 height 13
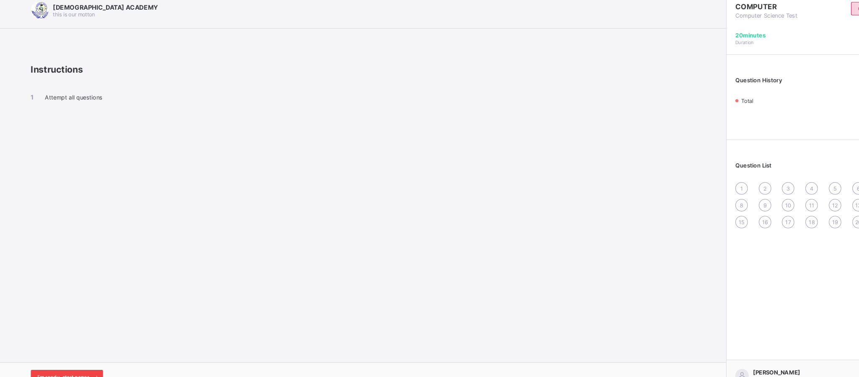
click at [84, 358] on div "I’m ready, start paper" at bounding box center [68, 362] width 68 height 13
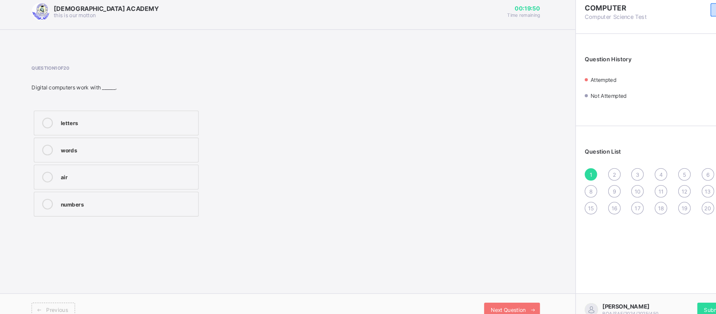
drag, startPoint x: 717, startPoint y: 7, endPoint x: 442, endPoint y: 208, distance: 340.0
click at [442, 208] on div "Question 1 of 20 Digital computers work with ______. letters words air numbers" at bounding box center [274, 140] width 481 height 145
click at [127, 147] on div "words" at bounding box center [124, 147] width 126 height 8
click at [479, 294] on div "Next Question" at bounding box center [488, 298] width 53 height 13
click at [147, 122] on div "out put" at bounding box center [124, 121] width 126 height 8
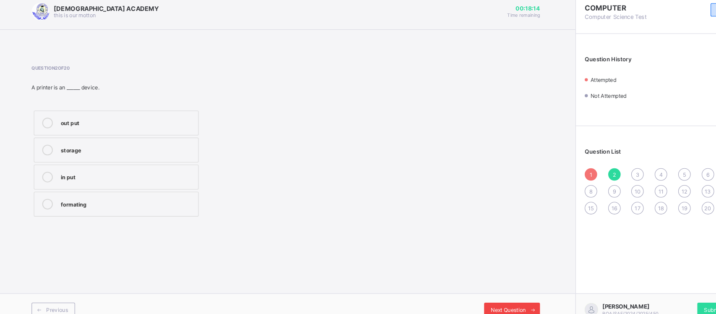
click at [481, 294] on div "Next Question" at bounding box center [488, 298] width 53 height 13
click at [135, 170] on div "out put" at bounding box center [124, 172] width 126 height 8
click at [489, 290] on div "Previous Next Question" at bounding box center [274, 298] width 548 height 31
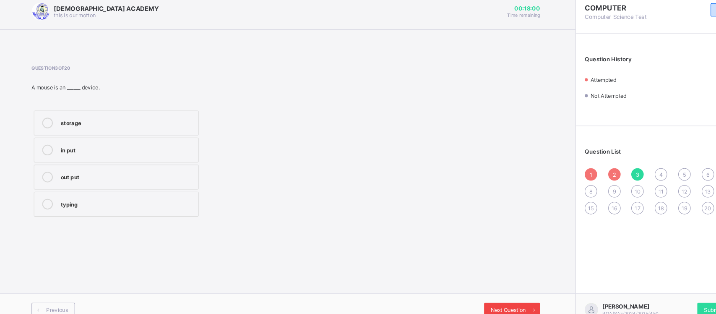
click at [491, 299] on span "Next Question" at bounding box center [484, 299] width 33 height 6
click at [130, 140] on label "software" at bounding box center [114, 147] width 156 height 23
click at [493, 288] on div "Previous Next Question" at bounding box center [274, 298] width 548 height 31
click at [492, 293] on div "Next Question" at bounding box center [488, 298] width 53 height 13
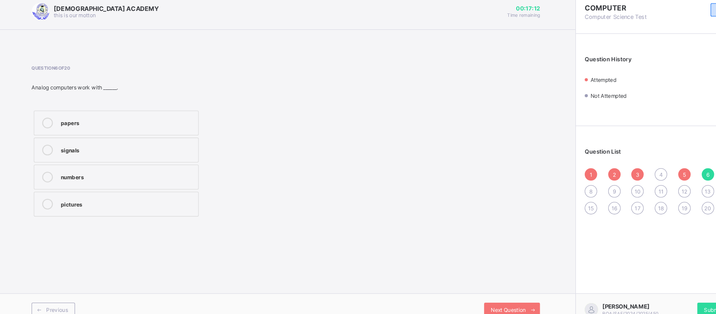
drag, startPoint x: 104, startPoint y: 172, endPoint x: 152, endPoint y: 170, distance: 48.3
click at [152, 170] on div "numbers" at bounding box center [124, 172] width 126 height 8
click at [491, 297] on span "Next Question" at bounding box center [484, 299] width 33 height 6
click at [87, 197] on div "storing files" at bounding box center [124, 198] width 126 height 8
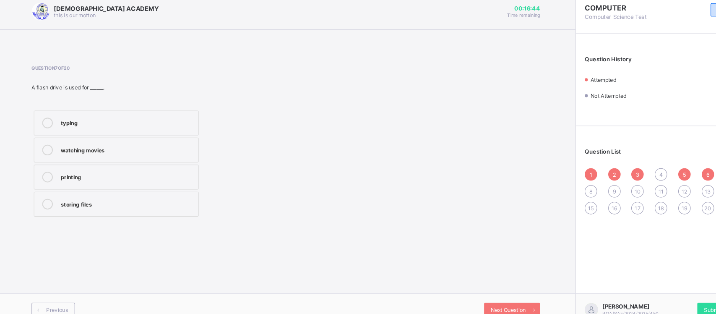
click at [473, 291] on div "Previous Next Question" at bounding box center [274, 298] width 548 height 31
click at [475, 297] on span "Next Question" at bounding box center [484, 299] width 33 height 6
click at [112, 122] on div "hard ware" at bounding box center [124, 121] width 126 height 8
click at [490, 292] on div "Next Question" at bounding box center [488, 298] width 53 height 13
drag, startPoint x: 117, startPoint y: 200, endPoint x: 112, endPoint y: 195, distance: 8.3
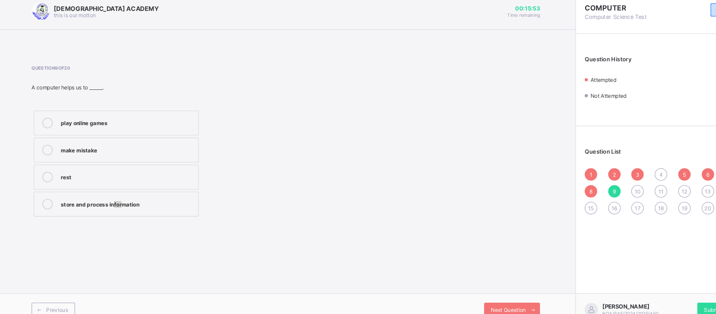
click at [112, 195] on div "store and process information" at bounding box center [124, 198] width 126 height 8
click at [495, 296] on span "Next Question" at bounding box center [484, 299] width 33 height 6
click at [91, 117] on div "Central Processing Unit" at bounding box center [124, 121] width 126 height 8
click at [499, 292] on div "Next Question" at bounding box center [488, 298] width 53 height 13
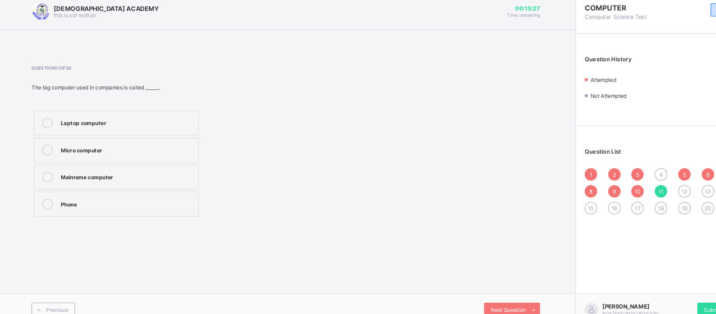
click at [125, 125] on div "Laptop computer" at bounding box center [124, 122] width 126 height 10
click at [480, 298] on span "Next Question" at bounding box center [484, 299] width 33 height 6
click at [98, 141] on label "show result" at bounding box center [114, 147] width 156 height 23
click at [481, 299] on span "Next Question" at bounding box center [484, 299] width 33 height 6
click at [91, 118] on div "typing" at bounding box center [124, 121] width 126 height 8
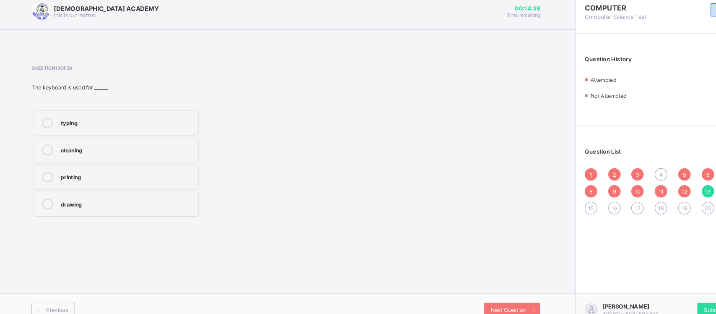
click at [488, 291] on div "Previous Next Question" at bounding box center [274, 298] width 548 height 31
click at [483, 291] on div "Previous Next Question" at bounding box center [274, 298] width 548 height 31
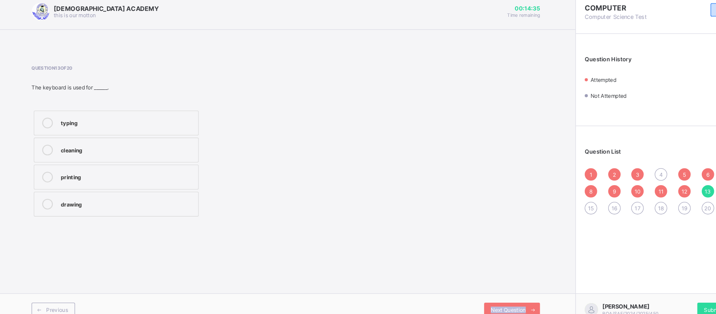
click at [483, 291] on div "Previous Next Question" at bounding box center [274, 298] width 548 height 31
click at [481, 295] on div "Next Question" at bounding box center [488, 298] width 53 height 13
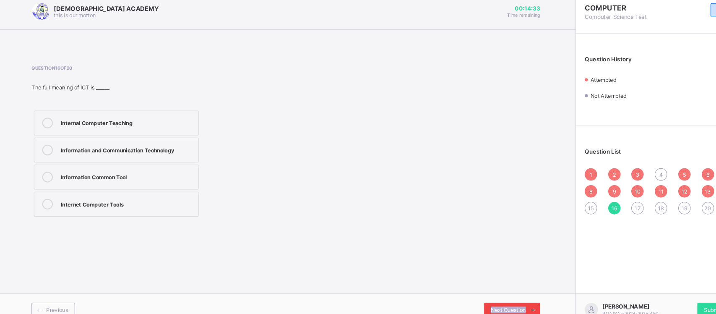
click at [480, 297] on div "Next Question" at bounding box center [488, 298] width 53 height 13
click at [478, 297] on span "Next Question" at bounding box center [484, 299] width 33 height 6
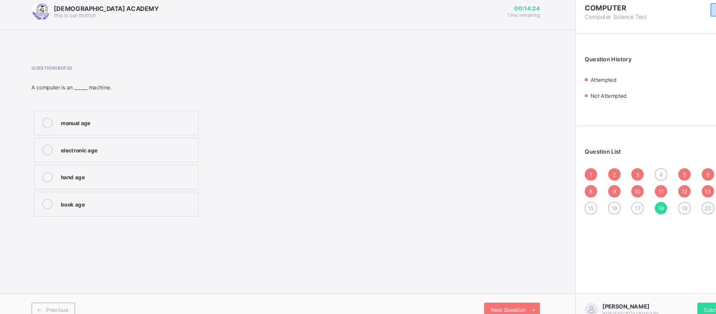
click at [309, 107] on div "Question 18 of 20 A computer is an ______ machine. manual age electronic age ha…" at bounding box center [274, 140] width 481 height 145
click at [131, 139] on label "electronic age" at bounding box center [114, 147] width 156 height 23
click at [497, 295] on div "Next Question" at bounding box center [488, 298] width 53 height 13
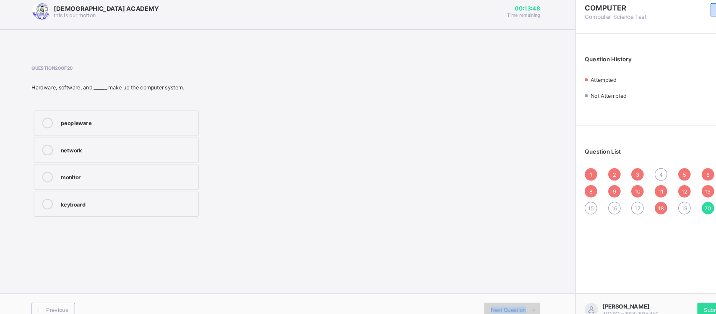
click at [497, 295] on div "Next Question" at bounding box center [488, 298] width 53 height 13
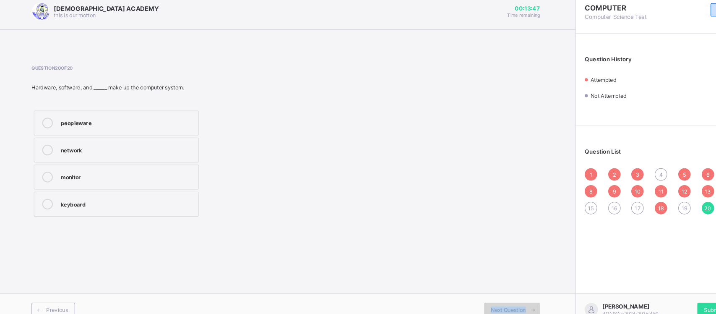
click at [497, 295] on div "Next Question" at bounding box center [488, 298] width 53 height 13
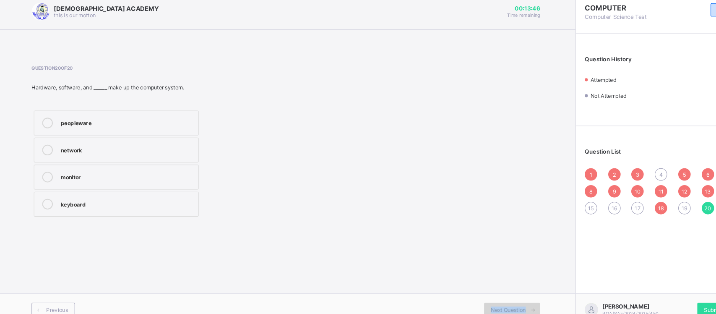
click at [497, 298] on div "Next Question" at bounding box center [488, 298] width 53 height 13
click at [497, 298] on span "Next Question" at bounding box center [484, 299] width 33 height 6
click at [675, 296] on span "Submit Paper" at bounding box center [685, 299] width 31 height 6
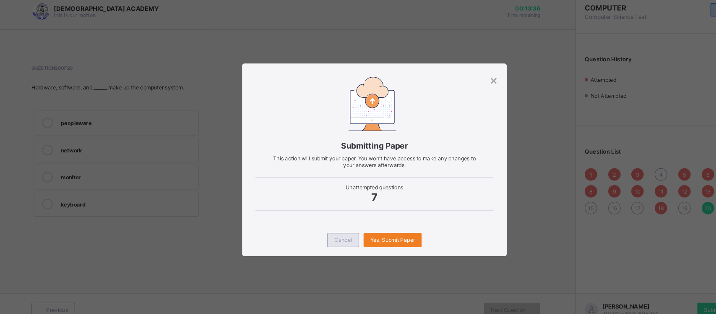
click at [324, 228] on div "Cancel" at bounding box center [328, 232] width 30 height 13
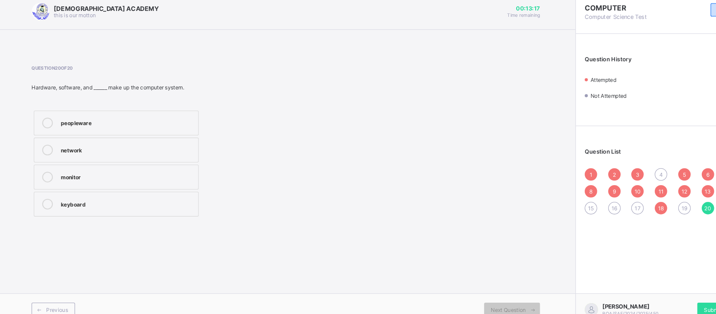
click at [627, 169] on span "4" at bounding box center [628, 171] width 3 height 6
click at [112, 114] on label "C. P. U" at bounding box center [114, 121] width 156 height 23
click at [561, 200] on span "15" at bounding box center [562, 203] width 5 height 6
click at [146, 119] on div "Laptop" at bounding box center [124, 121] width 126 height 8
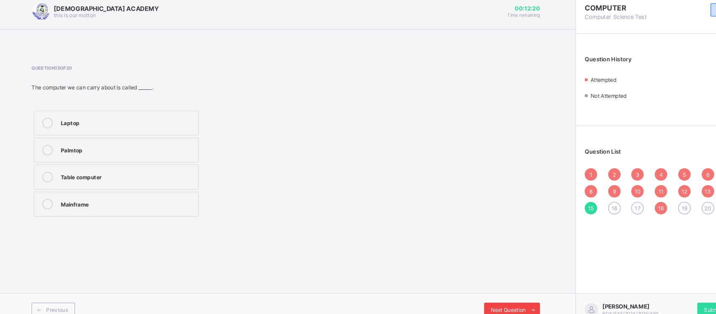
click at [470, 296] on span "Next Question" at bounding box center [484, 299] width 33 height 6
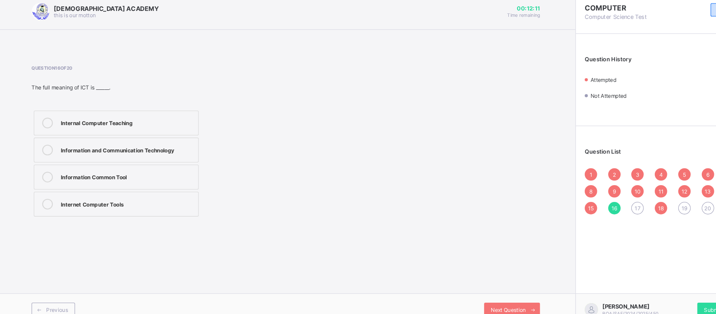
click at [109, 147] on div "Information and Communication Technology" at bounding box center [124, 147] width 126 height 8
click at [489, 294] on div "Next Question" at bounding box center [488, 298] width 53 height 13
click at [161, 119] on div "CPU, monitor, mouse" at bounding box center [124, 121] width 126 height 8
click at [89, 193] on label "Hardware, software, and peopleware" at bounding box center [114, 198] width 156 height 23
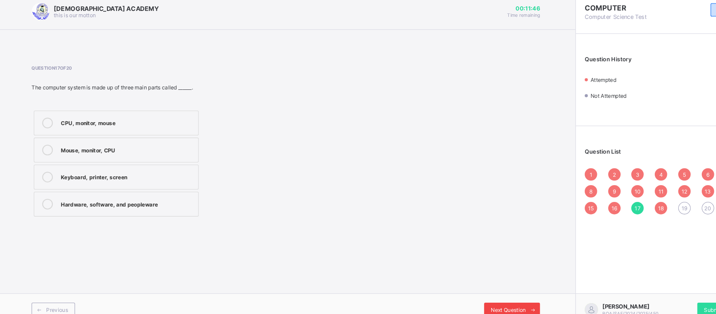
click at [489, 295] on div "Next Question" at bounding box center [488, 298] width 53 height 13
click at [484, 293] on div "Next Question" at bounding box center [488, 298] width 53 height 13
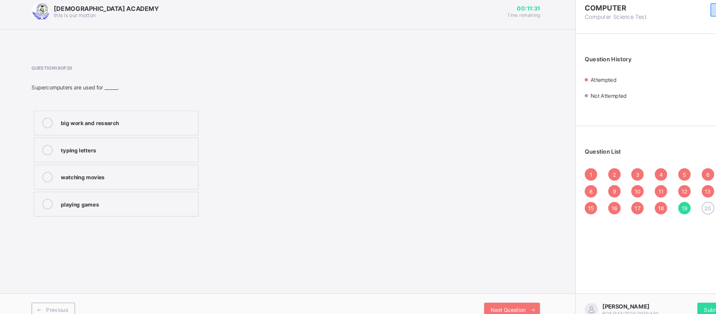
click at [107, 113] on label "big work and research" at bounding box center [114, 121] width 156 height 23
click at [488, 293] on div "Next Question" at bounding box center [488, 298] width 53 height 13
click at [97, 117] on div "peopleware" at bounding box center [124, 121] width 126 height 8
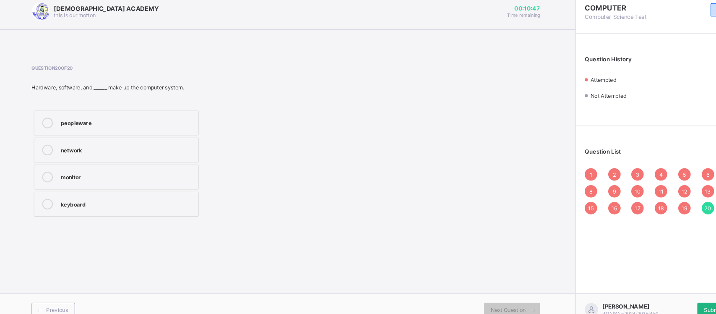
click at [677, 296] on span "Submit Paper" at bounding box center [685, 299] width 31 height 6
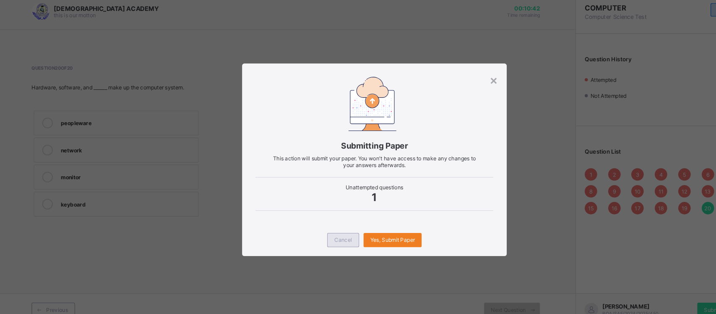
click at [326, 227] on div "Cancel" at bounding box center [328, 232] width 30 height 13
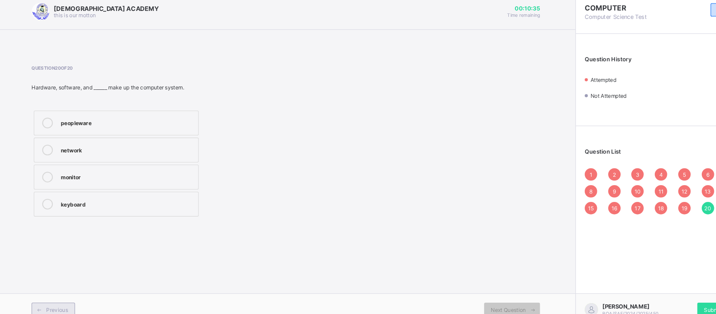
click at [46, 296] on span at bounding box center [40, 298] width 13 height 13
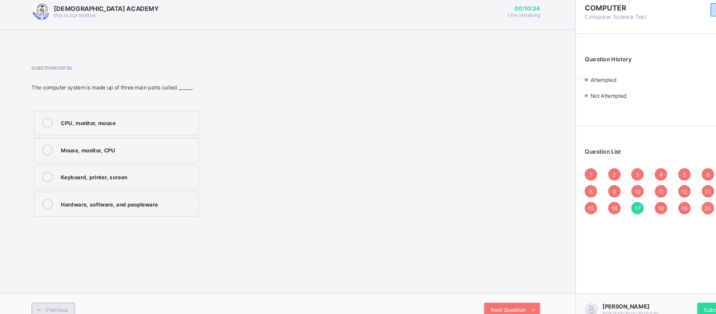
click at [46, 296] on span at bounding box center [40, 298] width 13 height 13
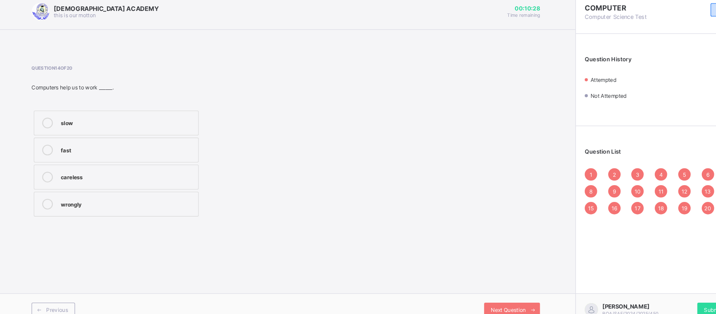
click at [127, 143] on div "fast" at bounding box center [124, 147] width 126 height 8
click at [679, 292] on div "Submit Paper" at bounding box center [685, 298] width 44 height 13
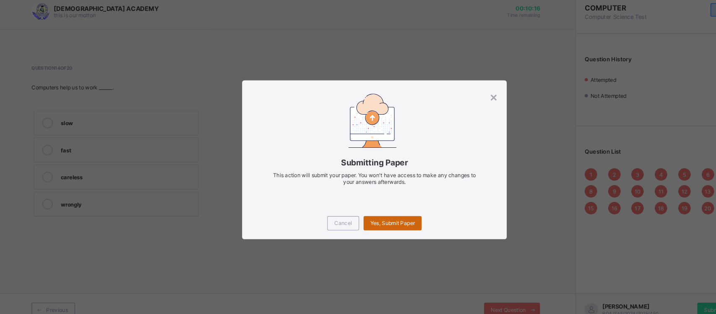
click at [383, 214] on span "Yes, Submit Paper" at bounding box center [375, 216] width 42 height 6
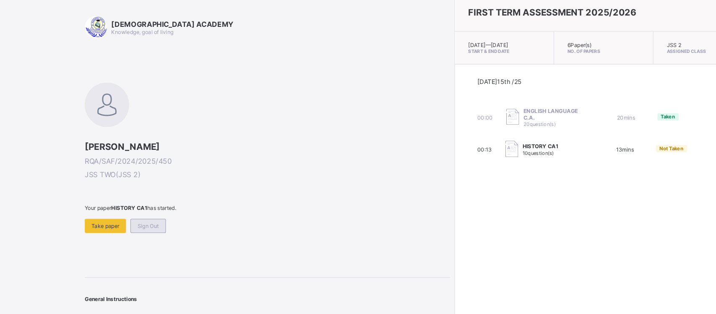
click at [151, 216] on span "Sign Out" at bounding box center [144, 219] width 20 height 6
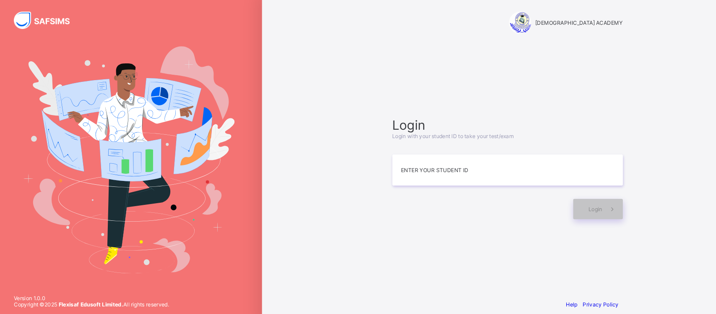
click at [151, 214] on img at bounding box center [126, 156] width 200 height 215
click at [443, 161] on input at bounding box center [484, 166] width 218 height 29
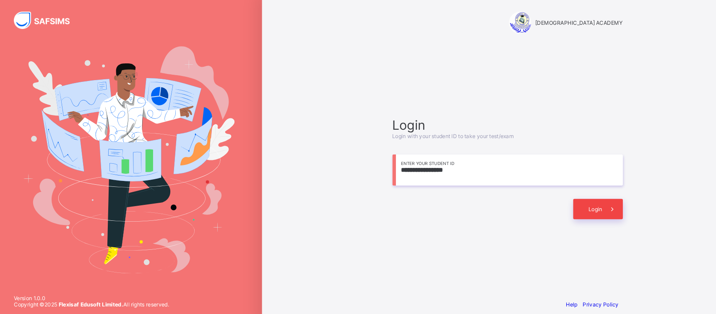
type input "**********"
click at [576, 198] on span at bounding box center [583, 203] width 19 height 19
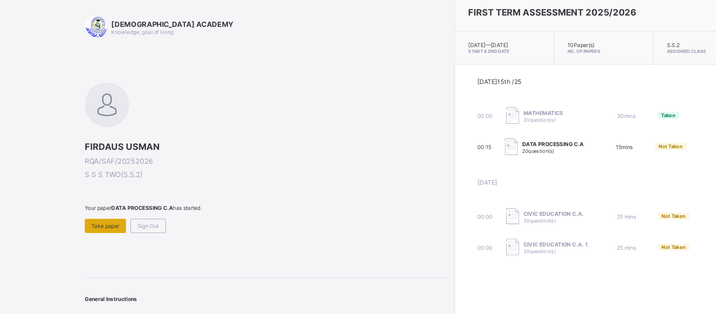
click at [98, 219] on span "Take paper" at bounding box center [103, 219] width 26 height 6
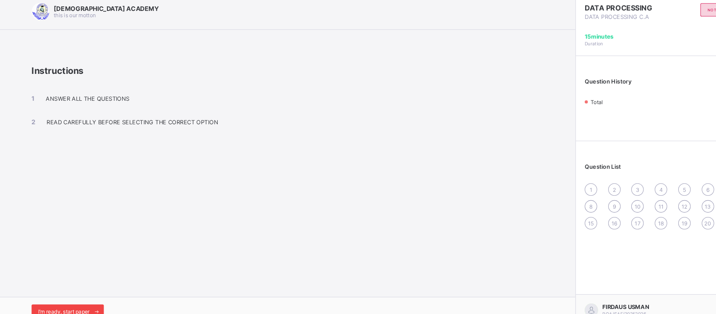
click at [80, 297] on span "I’m ready, start paper" at bounding box center [64, 300] width 49 height 6
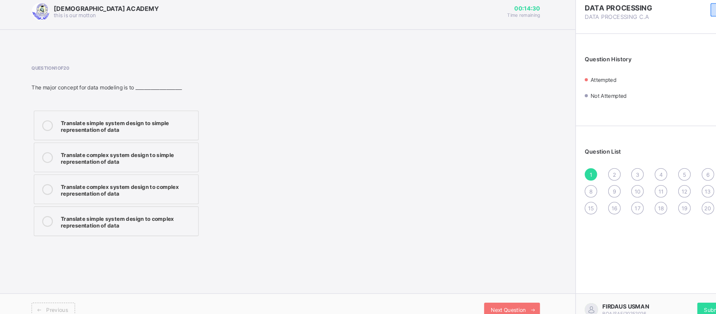
click at [137, 138] on div "Translate simple system design to simple representation of data Translate compl…" at bounding box center [114, 169] width 160 height 123
click at [145, 161] on label "Translate complex system design to simple representation of data" at bounding box center [114, 154] width 156 height 28
click at [505, 296] on icon at bounding box center [508, 298] width 6 height 5
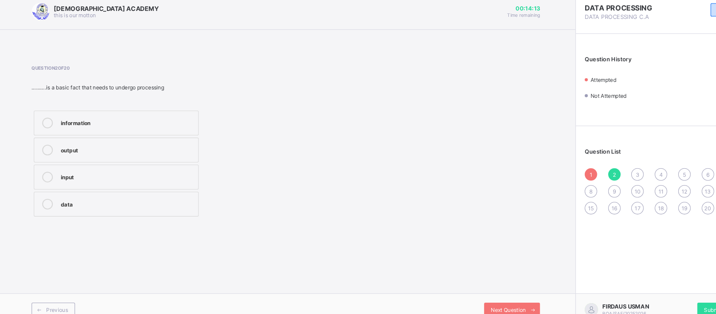
click at [161, 118] on div "information" at bounding box center [124, 121] width 126 height 8
drag, startPoint x: 161, startPoint y: 118, endPoint x: 375, endPoint y: 244, distance: 248.1
click at [375, 244] on div "[DEMOGRAPHIC_DATA] ACADEMY this is our [PERSON_NAME] 00:14:13 Time remaining Qu…" at bounding box center [274, 157] width 548 height 314
click at [465, 161] on div "Question 2 of 20 ……….is a basic fact that needs to undergo processing informati…" at bounding box center [274, 140] width 481 height 145
click at [500, 291] on div "Previous Next Question" at bounding box center [274, 298] width 548 height 31
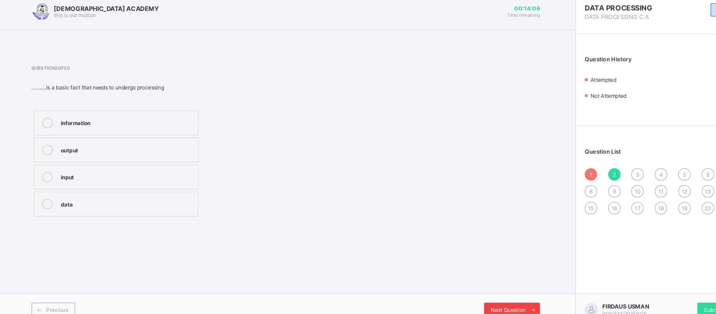
click at [505, 300] on icon at bounding box center [508, 298] width 6 height 5
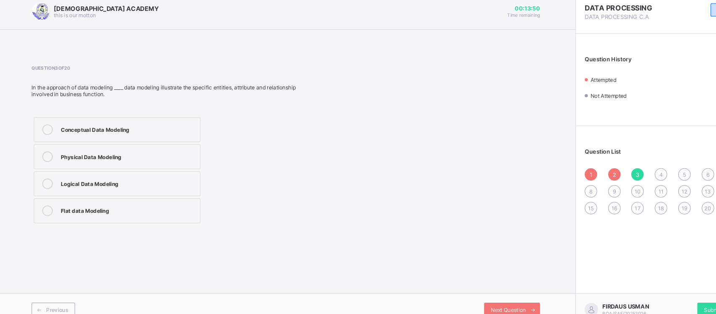
click at [145, 123] on div "Conceptual Data Modeling" at bounding box center [124, 127] width 127 height 8
click at [475, 294] on div "Next Question" at bounding box center [488, 298] width 53 height 13
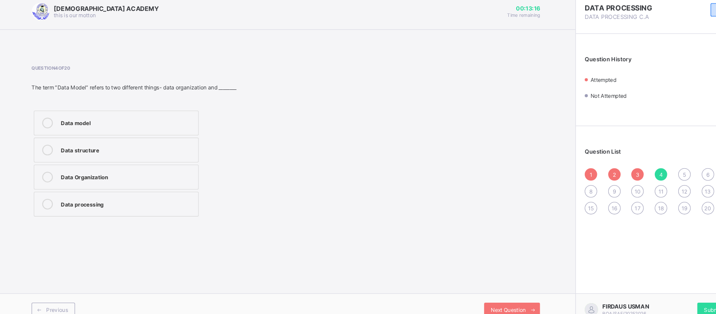
click at [95, 144] on div "Data structure" at bounding box center [124, 147] width 126 height 8
click at [657, 171] on div "5" at bounding box center [651, 171] width 12 height 12
click at [167, 119] on div "Information" at bounding box center [124, 121] width 126 height 8
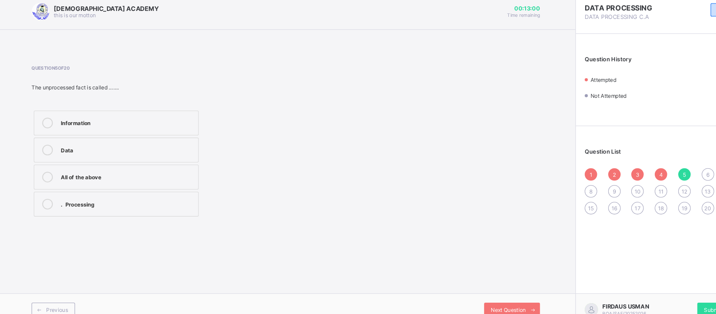
click at [671, 167] on div "6" at bounding box center [674, 171] width 12 height 12
click at [135, 115] on label "Record type" at bounding box center [114, 121] width 156 height 23
click at [560, 184] on div "8" at bounding box center [563, 187] width 12 height 12
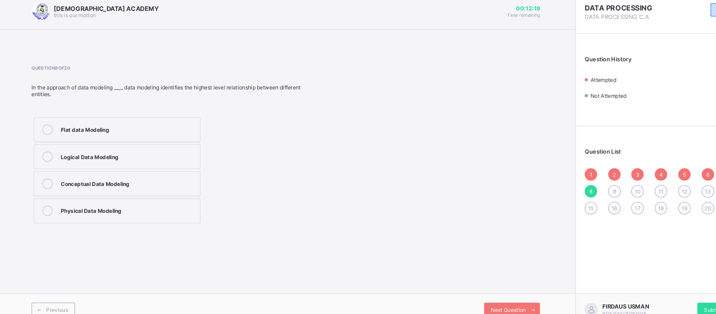
click at [131, 126] on div "Flat data Modeling" at bounding box center [124, 127] width 127 height 8
click at [491, 292] on div "Next Question" at bounding box center [488, 298] width 53 height 13
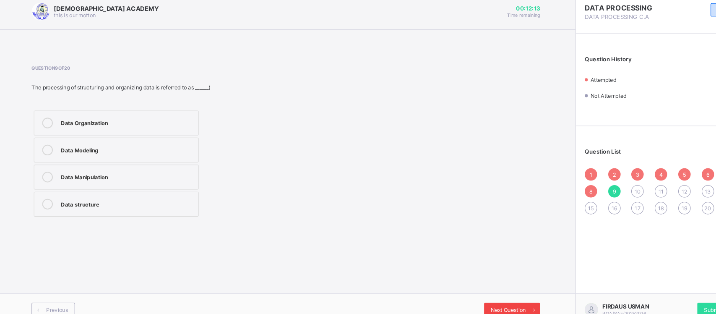
click at [512, 296] on span at bounding box center [507, 298] width 13 height 13
click at [138, 173] on div "data processing" at bounding box center [124, 172] width 126 height 8
click at [501, 295] on span at bounding box center [507, 298] width 13 height 13
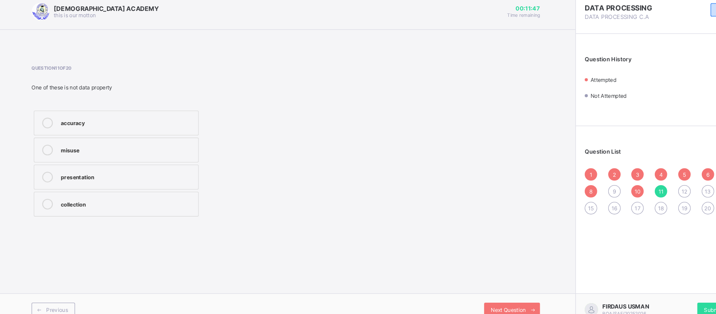
click at [159, 143] on div "misuse" at bounding box center [124, 147] width 126 height 8
click at [475, 293] on div "Next Question" at bounding box center [488, 298] width 53 height 13
click at [159, 74] on span at bounding box center [167, 79] width 267 height 13
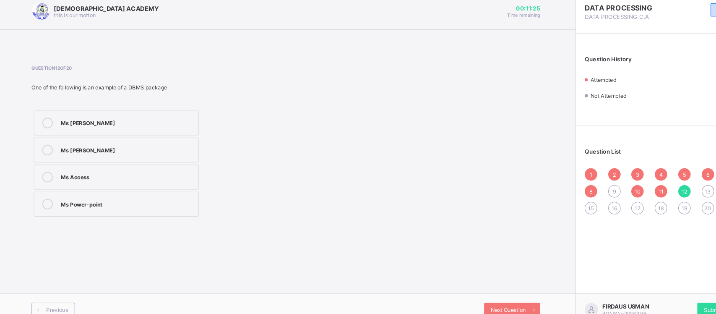
click at [106, 116] on label "Ms [PERSON_NAME]" at bounding box center [114, 121] width 156 height 23
click at [492, 296] on span "Next Question" at bounding box center [484, 299] width 33 height 6
click at [139, 174] on div "Relational" at bounding box center [124, 172] width 126 height 8
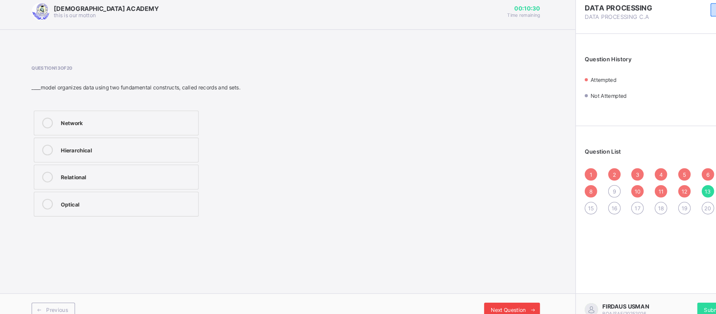
click at [503, 293] on span at bounding box center [507, 298] width 13 height 13
click at [113, 207] on label "Hierarchical" at bounding box center [114, 198] width 156 height 23
click at [501, 295] on span at bounding box center [507, 298] width 13 height 13
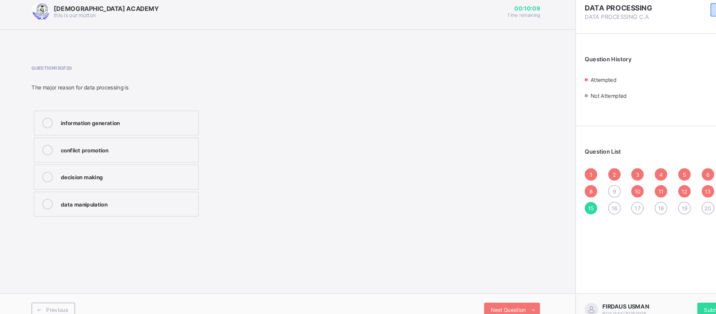
click at [148, 200] on div "data manipulation" at bounding box center [124, 198] width 126 height 8
click at [161, 114] on label "information generation" at bounding box center [114, 121] width 156 height 23
click at [502, 296] on span at bounding box center [507, 298] width 13 height 13
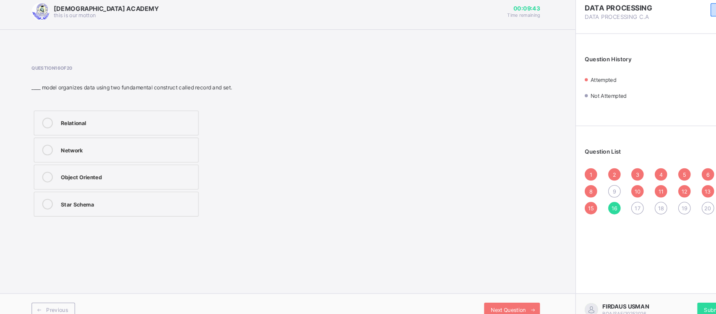
click at [152, 169] on div "Object Oriented" at bounding box center [124, 172] width 126 height 8
click at [104, 198] on div "Star Schema" at bounding box center [124, 198] width 126 height 8
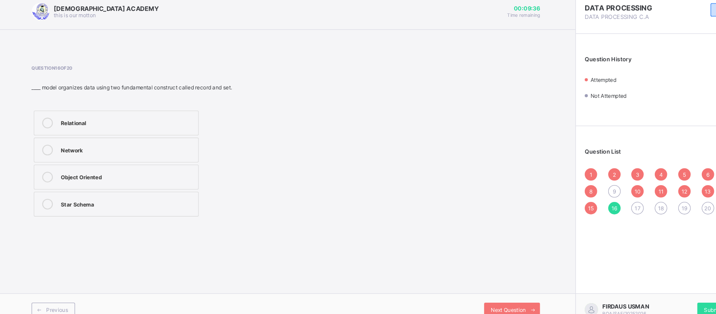
click at [609, 200] on span "17" at bounding box center [606, 203] width 5 height 6
click at [156, 117] on div "Video" at bounding box center [124, 121] width 126 height 8
click at [631, 203] on span "18" at bounding box center [628, 203] width 5 height 6
click at [173, 170] on div "Field" at bounding box center [124, 172] width 126 height 8
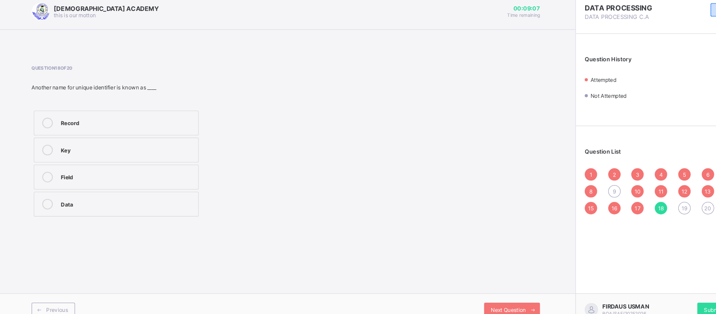
click at [173, 170] on div "Field" at bounding box center [124, 172] width 126 height 8
click at [653, 200] on span "19" at bounding box center [650, 203] width 5 height 6
click at [172, 198] on div "Data" at bounding box center [124, 198] width 126 height 8
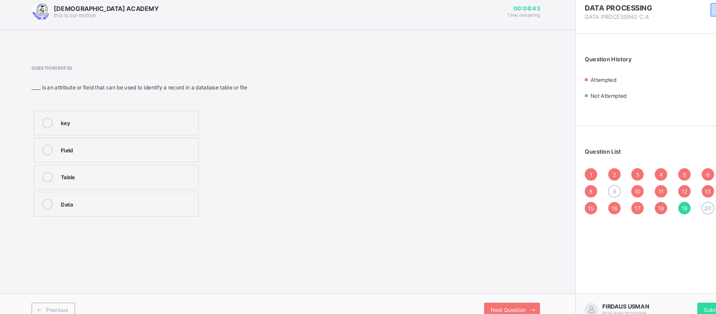
click at [675, 202] on span "20" at bounding box center [673, 203] width 6 height 6
click at [150, 199] on div "Star Schema" at bounding box center [124, 198] width 126 height 8
click at [130, 113] on label "Rational" at bounding box center [114, 121] width 156 height 23
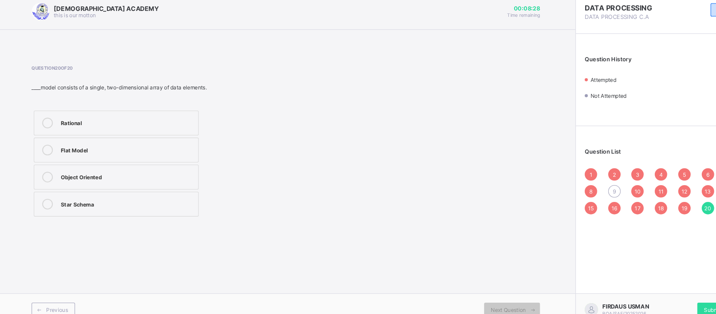
click at [582, 181] on div "9" at bounding box center [585, 187] width 12 height 12
click at [103, 195] on div "Data structure" at bounding box center [124, 198] width 126 height 8
click at [673, 299] on span "Submit Paper" at bounding box center [685, 299] width 31 height 6
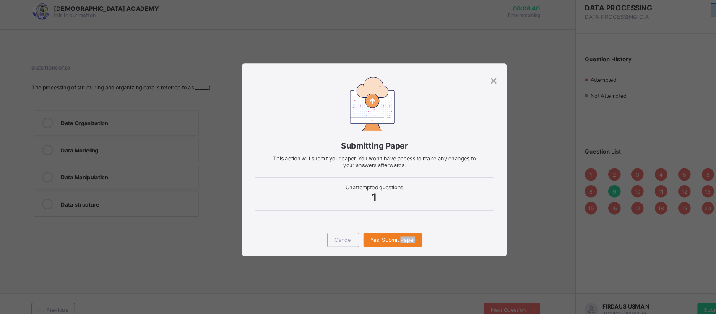
click at [673, 299] on div "× Submitting Paper This action will submit your paper. You won't have access to…" at bounding box center [358, 157] width 716 height 314
click at [530, 217] on div "× Submitting Paper This action will submit your paper. You won't have access to…" at bounding box center [358, 157] width 716 height 314
click at [323, 233] on span "Cancel" at bounding box center [328, 232] width 17 height 6
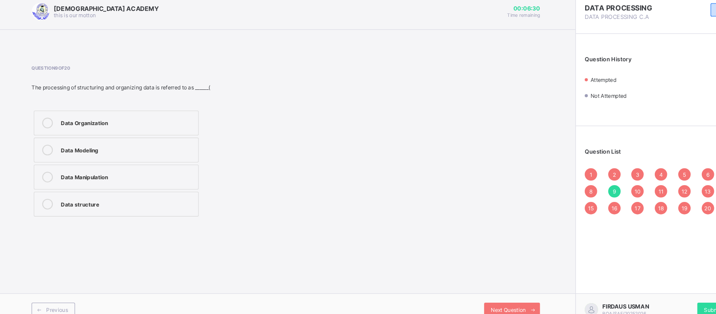
click at [564, 169] on span "1" at bounding box center [562, 171] width 3 height 6
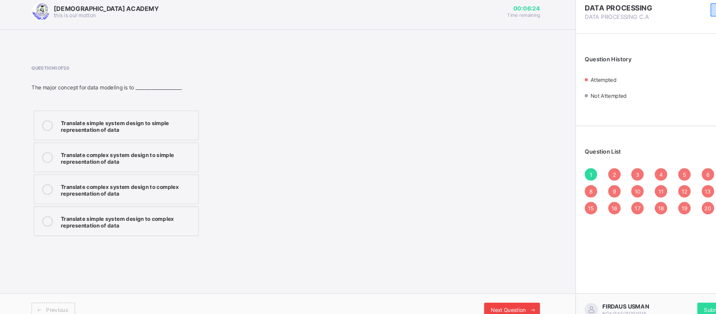
click at [505, 298] on icon at bounding box center [508, 298] width 6 height 5
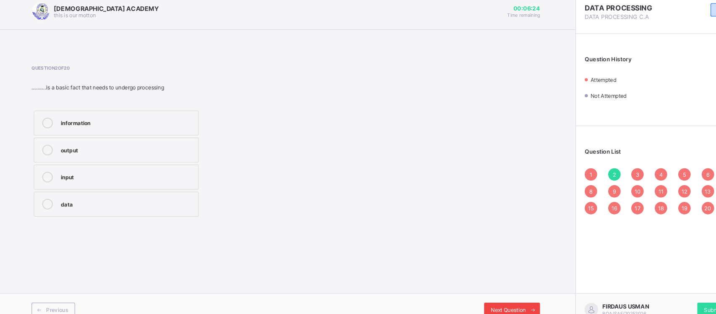
click at [505, 298] on icon at bounding box center [508, 298] width 6 height 5
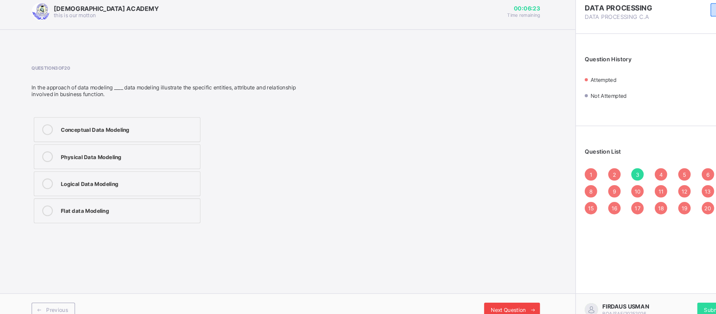
click at [505, 298] on icon at bounding box center [508, 298] width 6 height 5
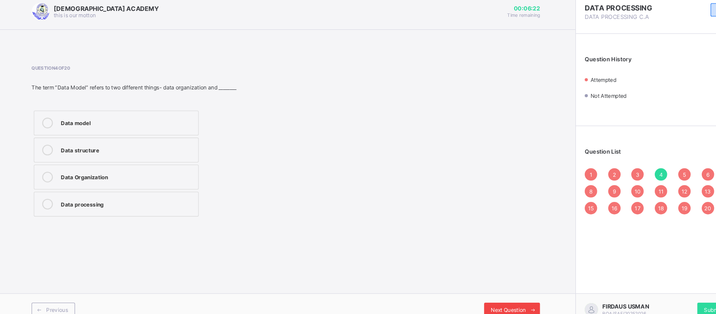
click at [505, 298] on icon at bounding box center [508, 298] width 6 height 5
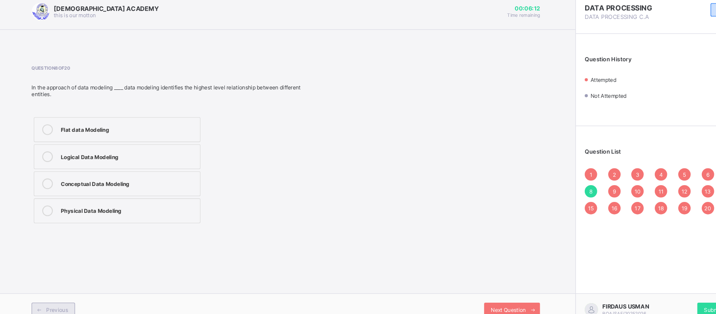
click at [57, 295] on div "Previous" at bounding box center [54, 298] width 41 height 13
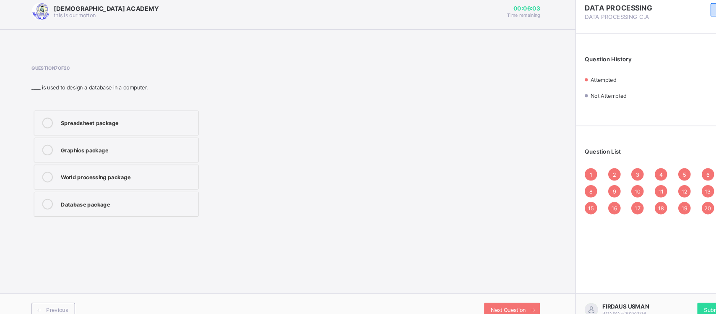
click at [92, 172] on div "World processing package" at bounding box center [124, 172] width 126 height 8
click at [323, 168] on div "Question 7 of 20 ____ is used to design a database in a computer. Spreadsheet p…" at bounding box center [274, 140] width 481 height 145
click at [502, 289] on div "Previous Next Question" at bounding box center [274, 298] width 548 height 31
drag, startPoint x: 502, startPoint y: 289, endPoint x: 513, endPoint y: 297, distance: 13.8
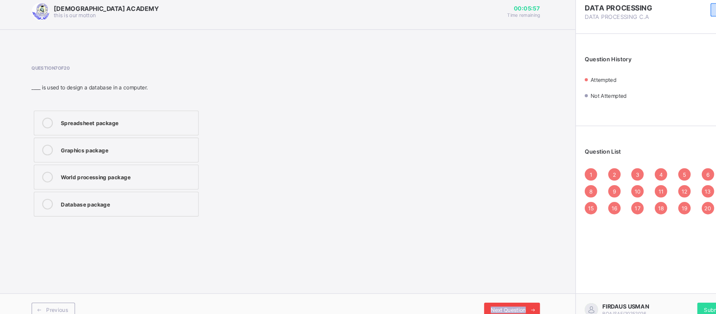
click at [513, 297] on div "Previous Next Question" at bounding box center [274, 298] width 548 height 31
click at [513, 297] on span at bounding box center [507, 298] width 13 height 13
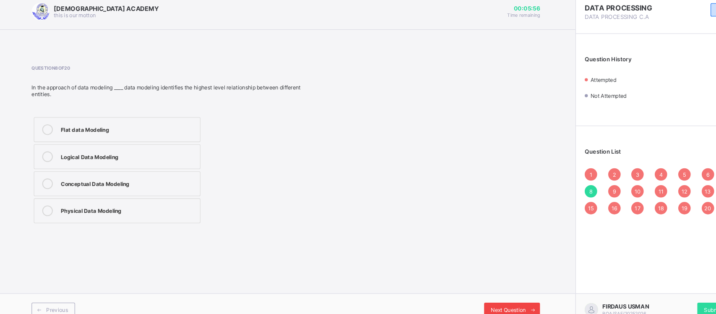
click at [513, 297] on span at bounding box center [507, 298] width 13 height 13
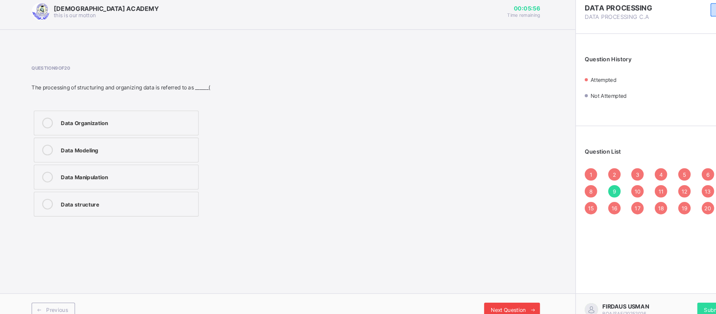
click at [513, 297] on span at bounding box center [507, 298] width 13 height 13
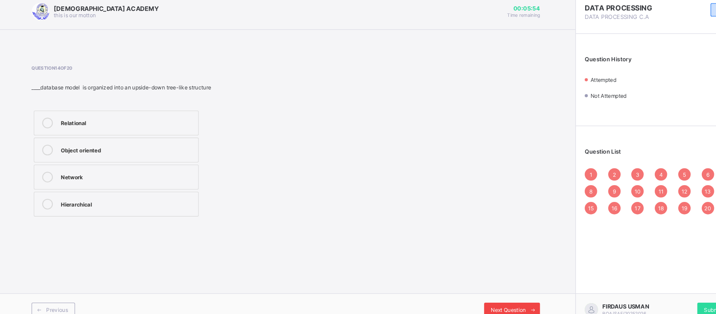
click at [513, 297] on span at bounding box center [507, 298] width 13 height 13
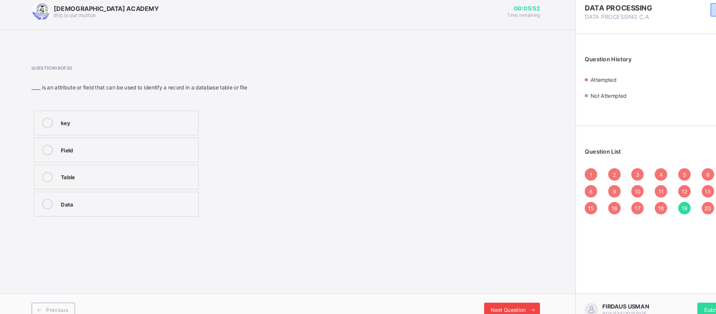
click at [513, 297] on span at bounding box center [507, 298] width 13 height 13
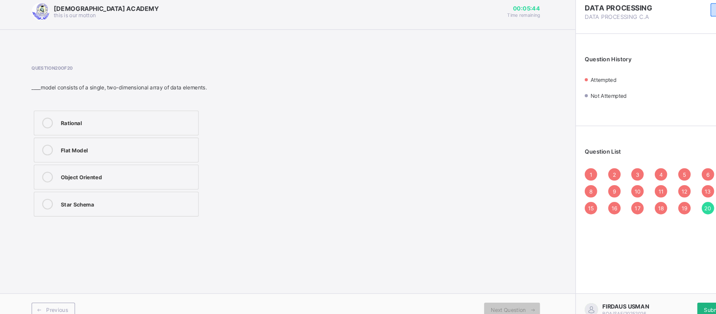
click at [676, 299] on span "Submit Paper" at bounding box center [685, 299] width 31 height 6
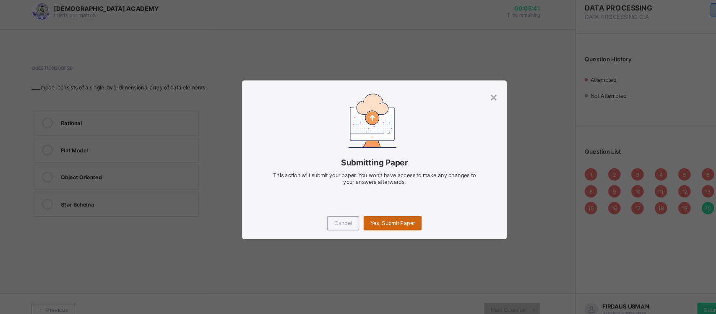
click at [380, 218] on span "Yes, Submit Paper" at bounding box center [375, 216] width 42 height 6
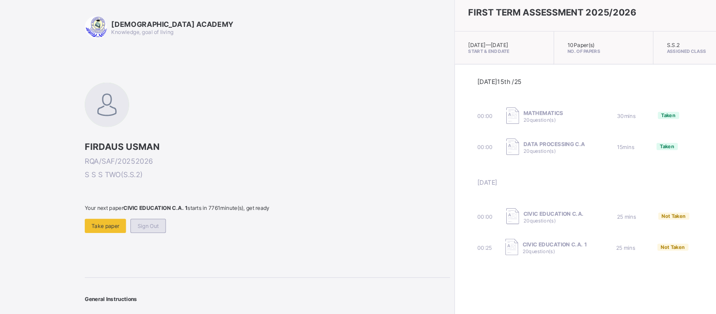
click at [138, 213] on div "Sign Out" at bounding box center [144, 219] width 34 height 13
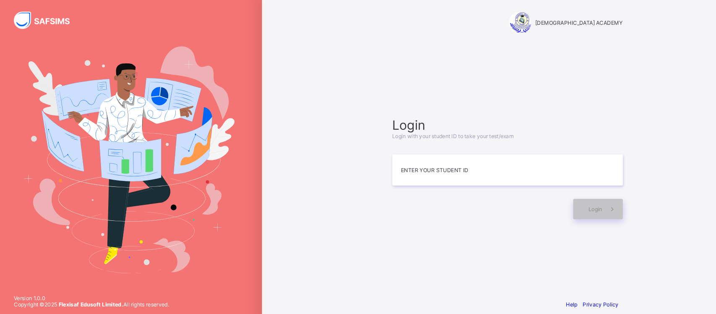
click at [189, 94] on img at bounding box center [126, 156] width 200 height 215
click at [135, 62] on img at bounding box center [126, 156] width 200 height 215
click at [548, 192] on div "Login" at bounding box center [484, 199] width 218 height 28
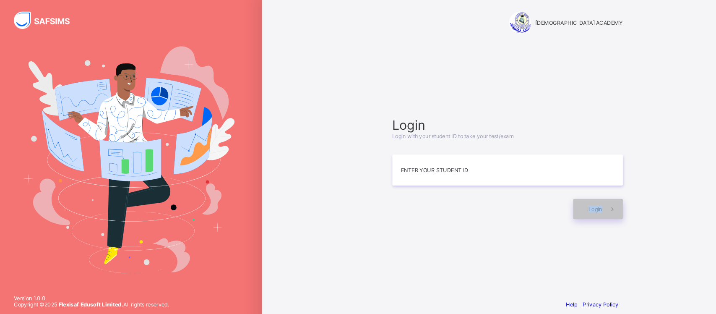
click at [548, 192] on div "Login" at bounding box center [484, 199] width 218 height 28
click at [605, 105] on div "RAUDHATUL QUR'AN ACADEMY Login Login with your student ID to take your test/exa…" at bounding box center [484, 157] width 252 height 314
click at [450, 156] on input at bounding box center [484, 166] width 218 height 29
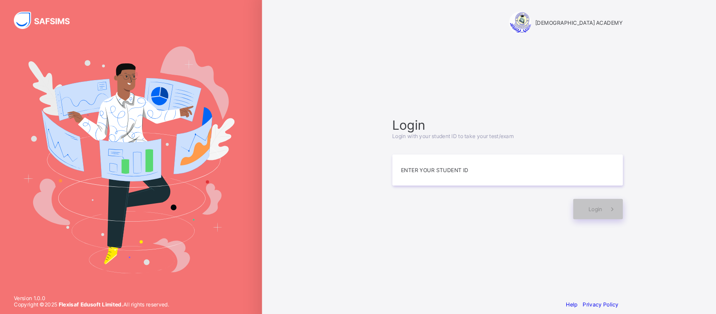
click at [448, 49] on div "RAUDHATUL QUR'AN ACADEMY Login Login with your student ID to take your test/exa…" at bounding box center [484, 157] width 464 height 314
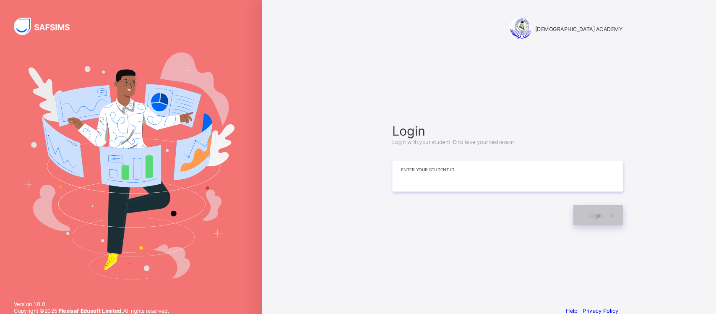
click at [448, 167] on input at bounding box center [484, 166] width 218 height 29
type input "*"
type input "**********"
click at [566, 200] on span "Login" at bounding box center [567, 203] width 13 height 6
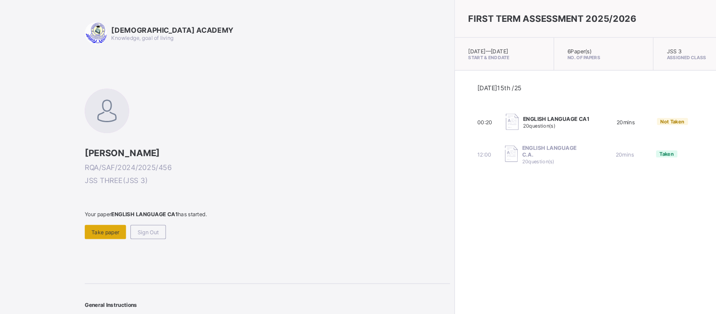
click at [103, 222] on div "Take paper" at bounding box center [103, 219] width 39 height 13
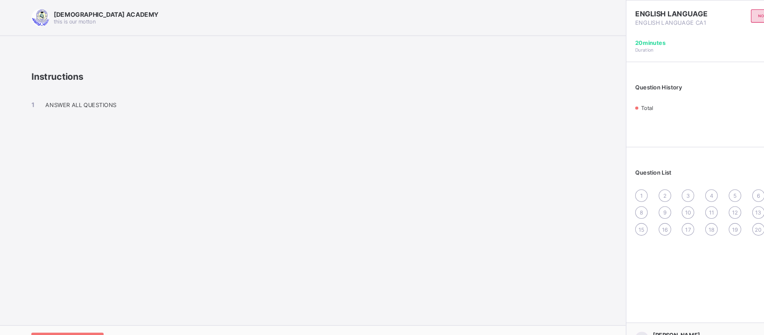
drag, startPoint x: 657, startPoint y: 1, endPoint x: 513, endPoint y: 181, distance: 230.2
click at [513, 181] on div "[DEMOGRAPHIC_DATA] ACADEMY this is our [PERSON_NAME] Instructions ANSWER ALL QU…" at bounding box center [298, 167] width 596 height 335
click at [556, 225] on div "[DEMOGRAPHIC_DATA] ACADEMY this is our [PERSON_NAME] Instructions ANSWER ALL QU…" at bounding box center [298, 167] width 596 height 335
click at [88, 316] on div "I’m ready, start paper" at bounding box center [68, 320] width 68 height 13
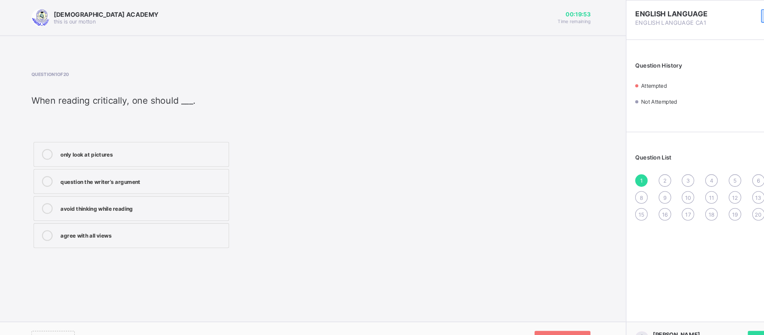
click at [131, 146] on div "only look at pictures" at bounding box center [138, 145] width 155 height 8
click at [538, 313] on div "Next Question" at bounding box center [535, 319] width 53 height 13
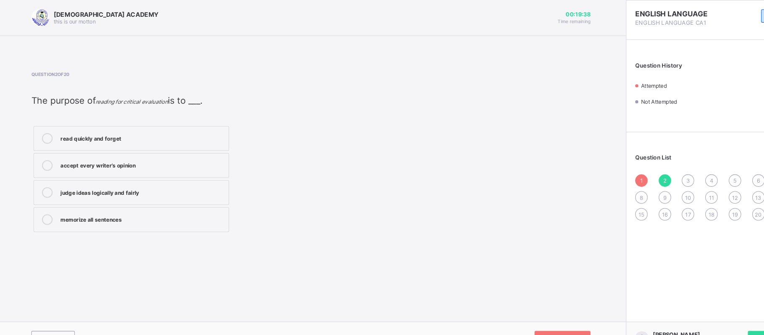
click at [156, 159] on div "accept every writer’s opinion" at bounding box center [138, 155] width 155 height 8
click at [559, 313] on span at bounding box center [555, 319] width 13 height 13
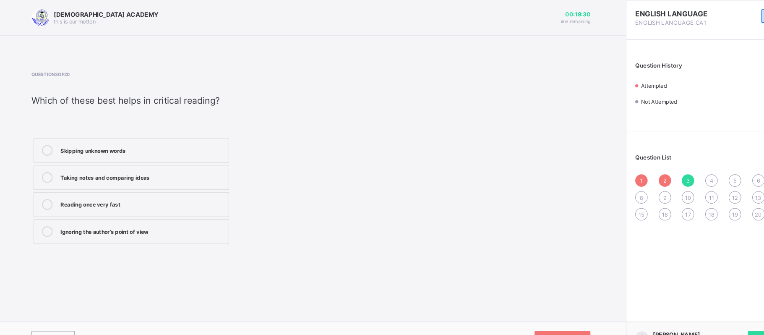
click at [129, 169] on div "Taking notes and comparing ideas" at bounding box center [138, 167] width 155 height 8
click at [547, 314] on div "Next Question" at bounding box center [535, 319] width 53 height 13
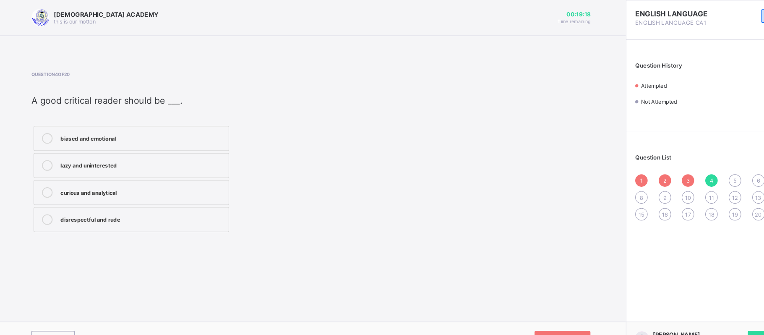
click at [121, 179] on div "curious and analytical" at bounding box center [138, 181] width 155 height 8
click at [553, 313] on span at bounding box center [555, 319] width 13 height 13
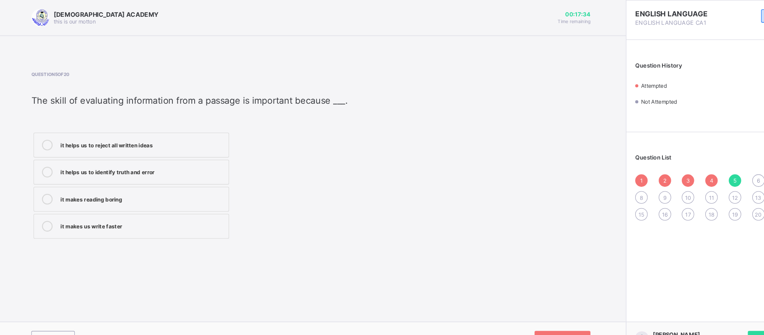
click at [168, 169] on label "it helps us to identify truth and error" at bounding box center [128, 162] width 185 height 23
click at [550, 313] on span at bounding box center [555, 319] width 13 height 13
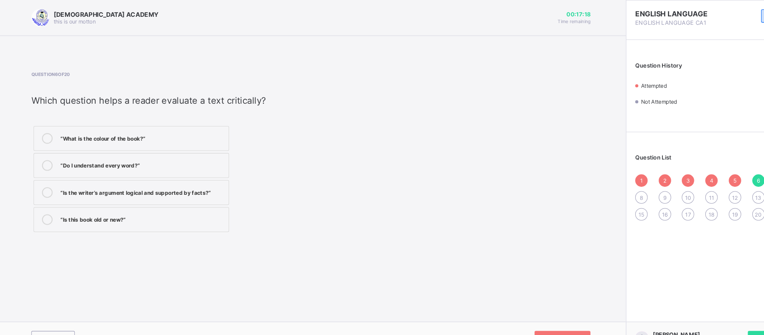
click at [195, 185] on div "“Is the writer’s argument logical and supported by facts?”" at bounding box center [138, 181] width 155 height 8
click at [168, 207] on div "“Is this book old or new?”" at bounding box center [138, 207] width 155 height 8
click at [115, 125] on label "“What is the colour of the book?”" at bounding box center [128, 130] width 185 height 23
click at [163, 155] on div "“Do I understand every word?”" at bounding box center [138, 155] width 155 height 8
click at [554, 313] on span at bounding box center [555, 319] width 13 height 13
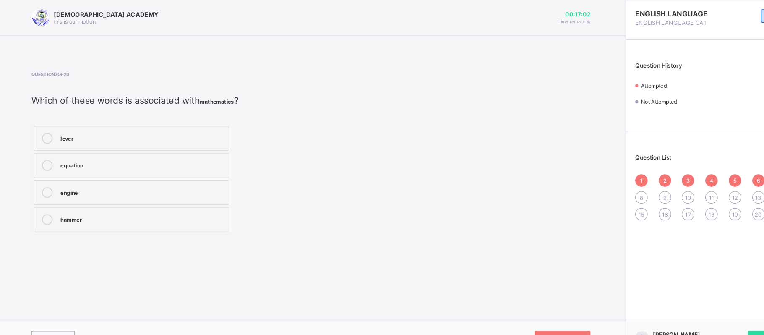
click at [109, 168] on label "equation" at bounding box center [128, 156] width 185 height 23
click at [548, 315] on div "Next Question" at bounding box center [535, 319] width 53 height 13
click at [123, 170] on div "tractor" at bounding box center [138, 167] width 155 height 8
click at [557, 313] on span at bounding box center [555, 319] width 13 height 13
click at [101, 179] on div "at" at bounding box center [138, 177] width 155 height 8
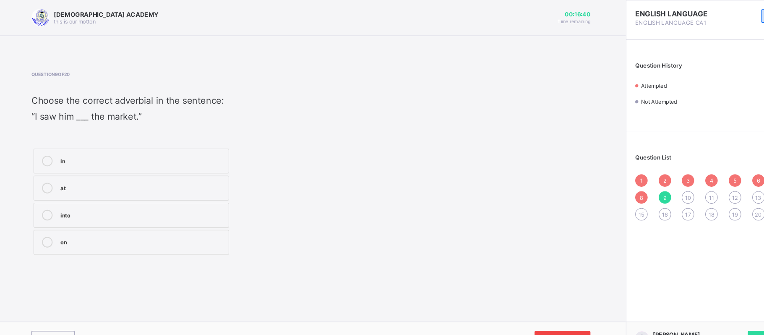
click at [545, 313] on div "Next Question" at bounding box center [535, 319] width 53 height 13
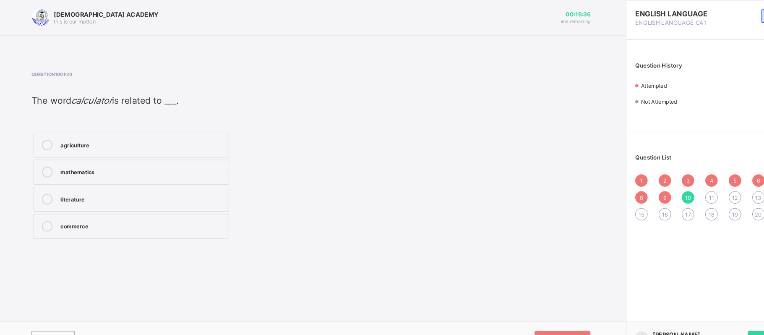
click at [127, 167] on div "mathematics" at bounding box center [138, 163] width 155 height 10
click at [543, 315] on div "Next Question" at bounding box center [535, 319] width 53 height 13
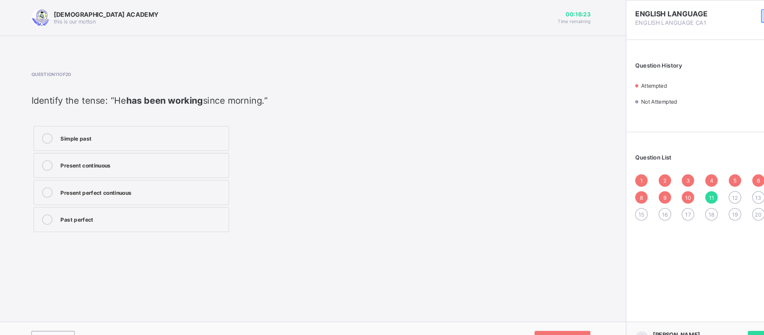
click at [119, 154] on div "Present continuous" at bounding box center [138, 155] width 155 height 8
click at [537, 314] on div "Next Question" at bounding box center [535, 319] width 53 height 13
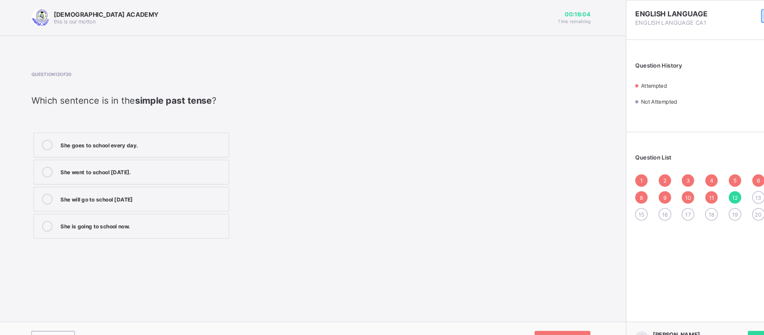
click at [152, 171] on label "She went to school [DATE]." at bounding box center [128, 162] width 185 height 23
click at [552, 314] on span at bounding box center [555, 319] width 13 height 13
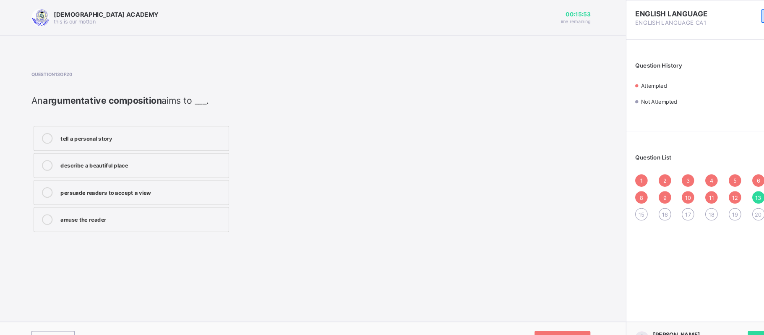
click at [156, 125] on label "tell a personal story" at bounding box center [128, 130] width 185 height 23
click at [726, 202] on div "20" at bounding box center [721, 203] width 12 height 12
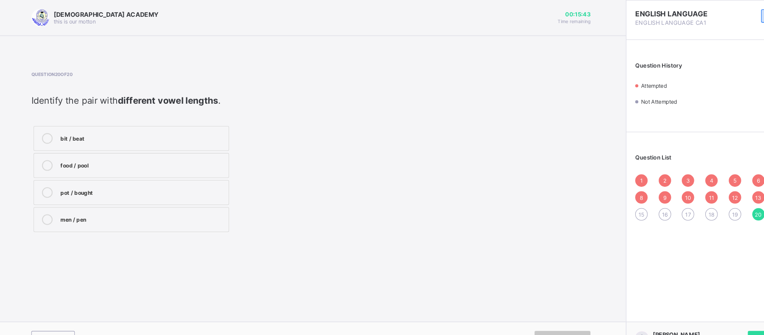
click at [105, 132] on div "bit / beat" at bounding box center [138, 130] width 155 height 8
click at [52, 316] on div "Previous" at bounding box center [54, 319] width 41 height 13
click at [114, 152] on label "/e/" at bounding box center [128, 156] width 185 height 23
click at [101, 208] on div "/æ/" at bounding box center [138, 207] width 155 height 8
click at [65, 316] on div "Previous" at bounding box center [54, 319] width 41 height 13
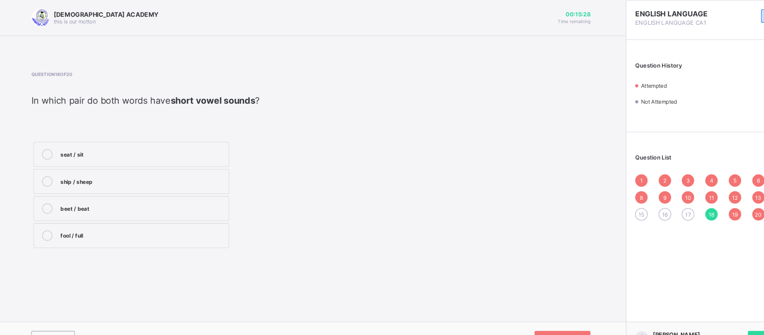
click at [103, 157] on label "seat / sit" at bounding box center [128, 145] width 185 height 23
click at [60, 314] on div "Previous" at bounding box center [54, 319] width 41 height 13
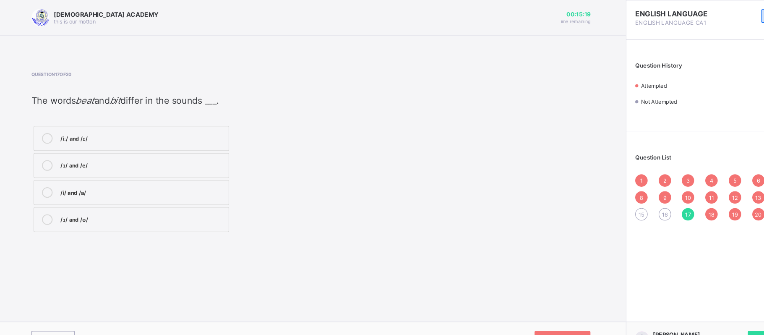
click at [128, 153] on div "/ɪ/ and /e/" at bounding box center [138, 155] width 155 height 8
click at [61, 317] on span "Previous" at bounding box center [57, 320] width 21 height 6
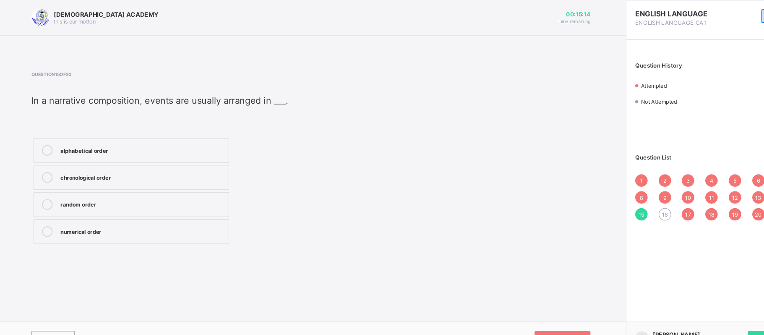
click at [636, 199] on div "16" at bounding box center [633, 203] width 12 height 12
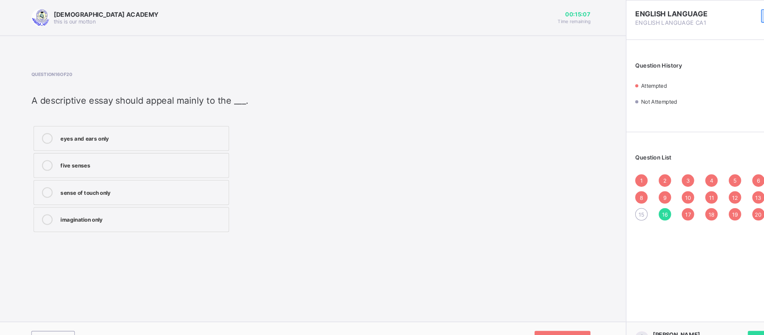
click at [115, 156] on div "five senses" at bounding box center [138, 155] width 155 height 8
click at [59, 315] on div "Previous" at bounding box center [54, 319] width 41 height 13
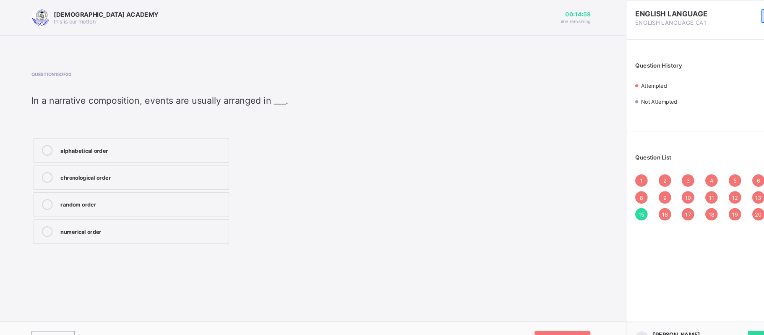
click at [113, 196] on div "random order" at bounding box center [138, 192] width 155 height 8
click at [102, 222] on div "numerical order" at bounding box center [138, 218] width 155 height 8
click at [723, 314] on div "Submit Paper" at bounding box center [733, 319] width 44 height 13
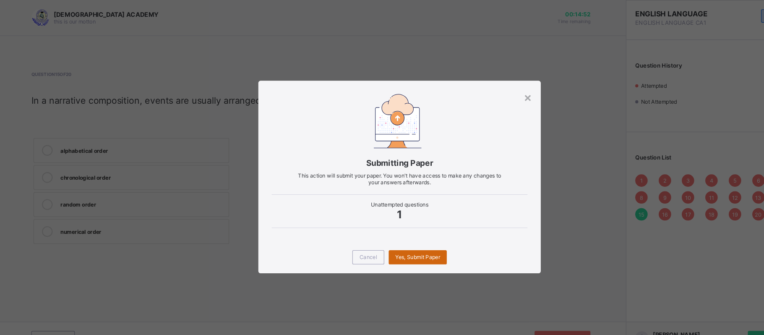
click at [387, 237] on div "Yes, Submit Paper" at bounding box center [398, 242] width 55 height 13
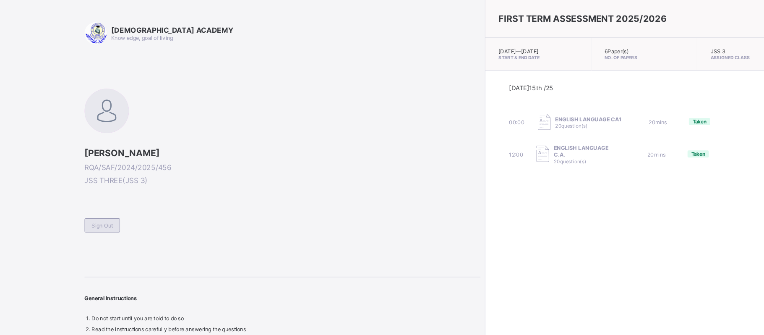
click at [106, 212] on span "Sign Out" at bounding box center [101, 213] width 20 height 6
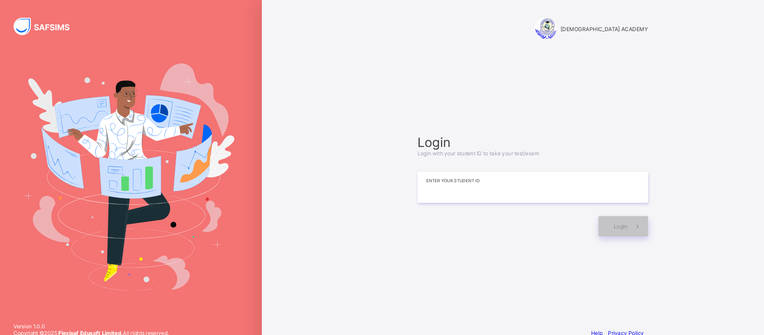
click at [496, 173] on input at bounding box center [508, 176] width 218 height 29
type input "**********"
click at [595, 218] on div "Login" at bounding box center [593, 213] width 47 height 19
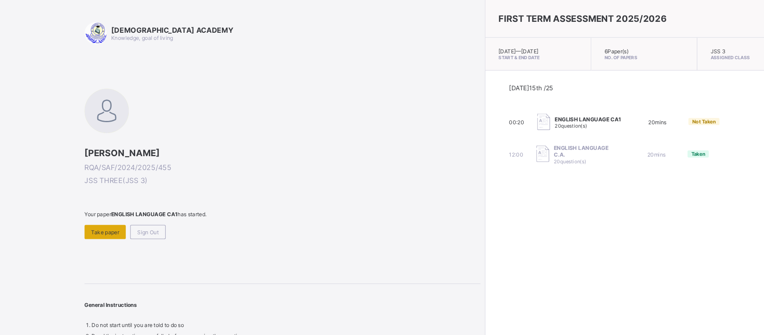
click at [107, 223] on div "Take paper" at bounding box center [103, 219] width 39 height 13
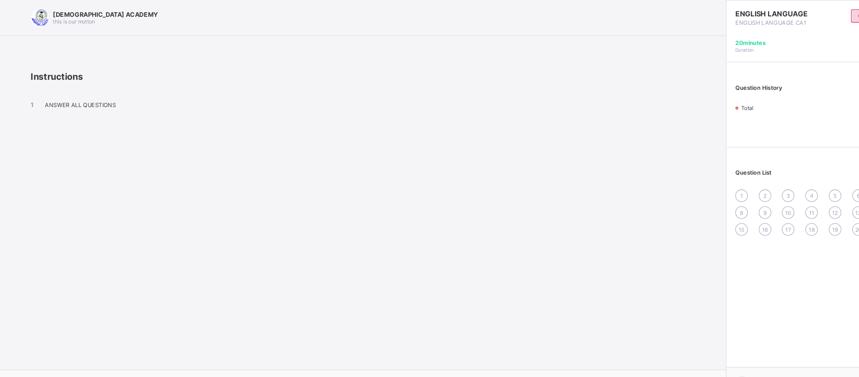
drag, startPoint x: 705, startPoint y: 1, endPoint x: 466, endPoint y: 225, distance: 327.8
click at [466, 225] on div "[DEMOGRAPHIC_DATA] ACADEMY this is our [PERSON_NAME] Instructions ANSWER ALL QU…" at bounding box center [345, 188] width 691 height 377
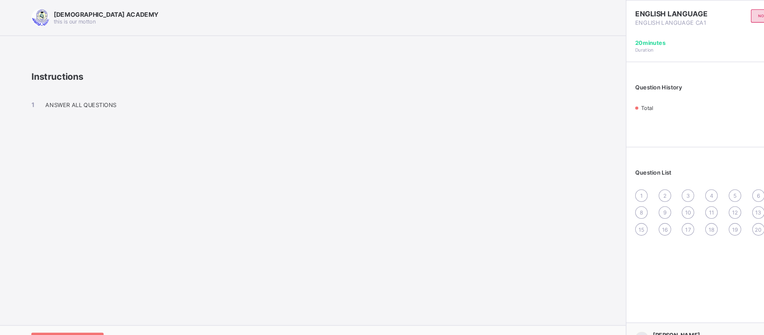
drag, startPoint x: 774, startPoint y: 0, endPoint x: 407, endPoint y: 183, distance: 409.7
click at [407, 183] on div "[DEMOGRAPHIC_DATA] ACADEMY this is our [PERSON_NAME] Instructions ANSWER ALL QU…" at bounding box center [298, 167] width 596 height 335
click at [566, 213] on div "[DEMOGRAPHIC_DATA] ACADEMY this is our [PERSON_NAME] Instructions ANSWER ALL QU…" at bounding box center [298, 167] width 596 height 335
click at [91, 315] on span at bounding box center [94, 320] width 13 height 13
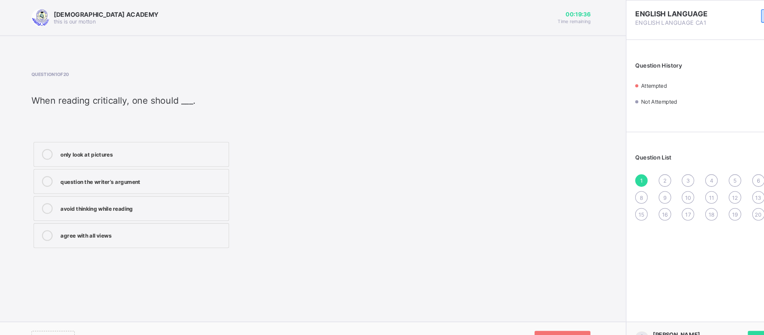
click at [205, 200] on div "avoid thinking while reading" at bounding box center [138, 196] width 155 height 8
click at [540, 314] on div "Next Question" at bounding box center [535, 319] width 53 height 13
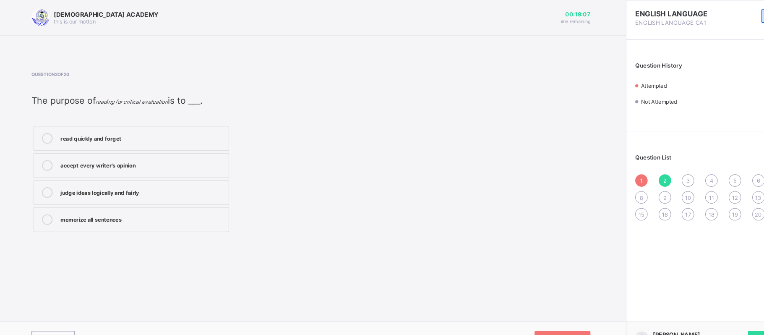
click at [150, 167] on label "accept every writer’s opinion" at bounding box center [128, 156] width 185 height 23
click at [553, 314] on span at bounding box center [555, 319] width 13 height 13
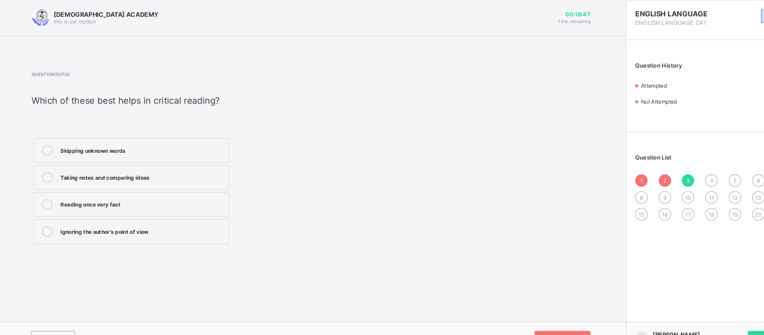
click at [192, 200] on label "Reading once very fast" at bounding box center [128, 193] width 185 height 23
click at [553, 314] on span at bounding box center [555, 319] width 13 height 13
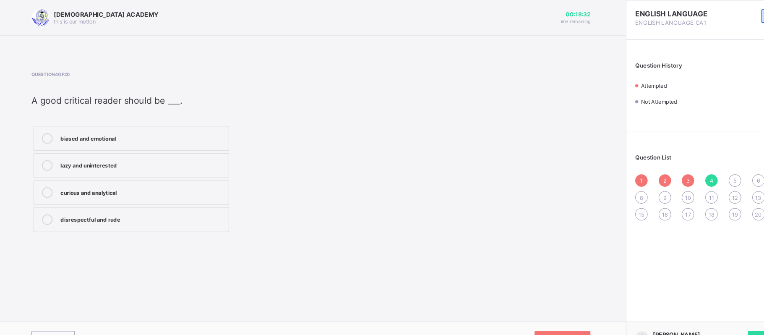
click at [198, 189] on label "curious and analytical" at bounding box center [128, 181] width 185 height 23
click at [538, 314] on div "Next Question" at bounding box center [535, 319] width 53 height 13
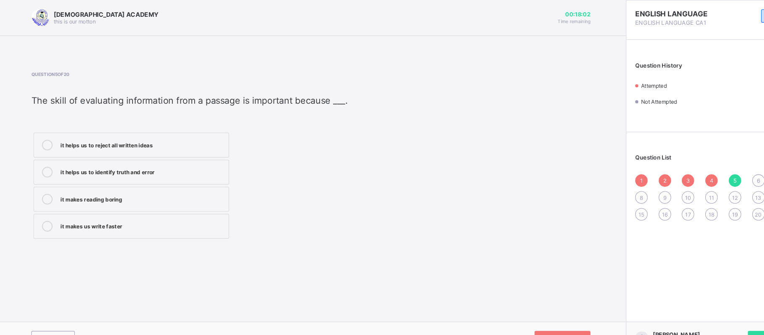
click at [207, 157] on label "it helps us to identify truth and error" at bounding box center [128, 162] width 185 height 23
click at [558, 315] on span at bounding box center [555, 319] width 13 height 13
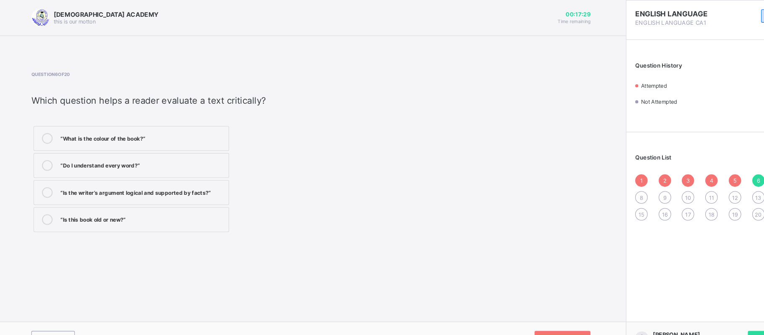
click at [170, 185] on div "“Is the writer’s argument logical and supported by facts?”" at bounding box center [138, 181] width 155 height 8
click at [540, 314] on div "Next Question" at bounding box center [535, 319] width 53 height 13
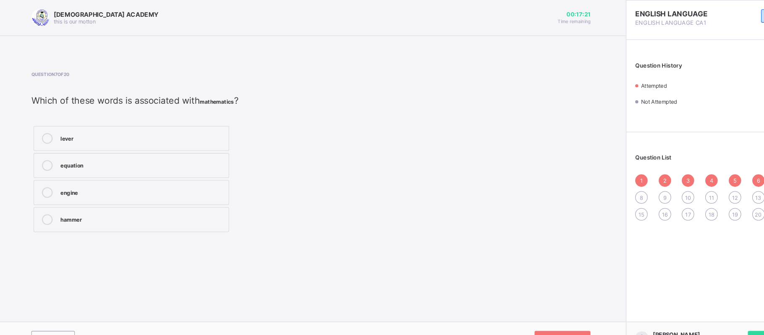
click at [150, 157] on div "equation" at bounding box center [138, 155] width 155 height 8
click at [548, 314] on div "Next Question" at bounding box center [535, 319] width 53 height 13
click at [120, 161] on label "tractor" at bounding box center [128, 167] width 185 height 23
click at [546, 316] on div "Next Question" at bounding box center [535, 319] width 53 height 13
click at [200, 157] on div "in" at bounding box center [138, 152] width 155 height 10
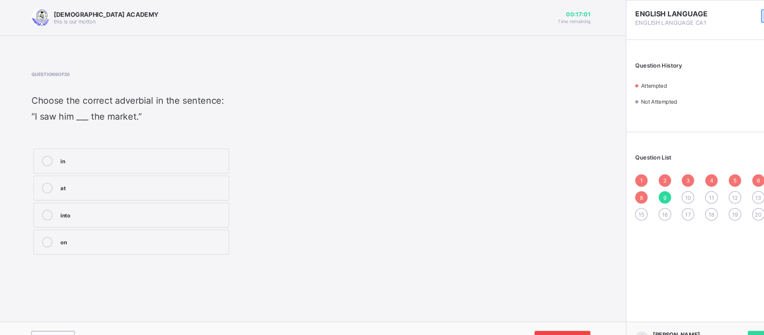
click at [545, 314] on div "Next Question" at bounding box center [535, 319] width 53 height 13
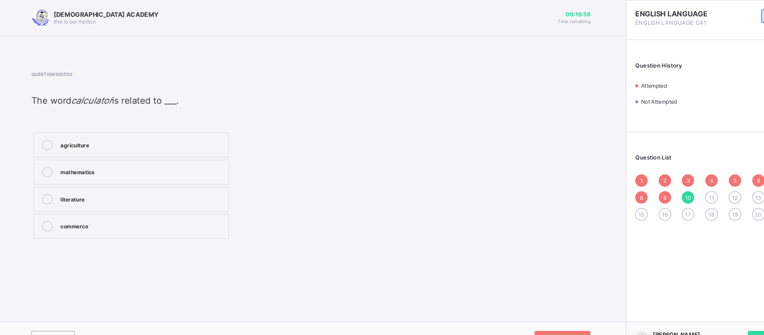
click at [176, 173] on label "mathematics" at bounding box center [128, 162] width 185 height 23
click at [545, 314] on div "Next Question" at bounding box center [535, 319] width 53 height 13
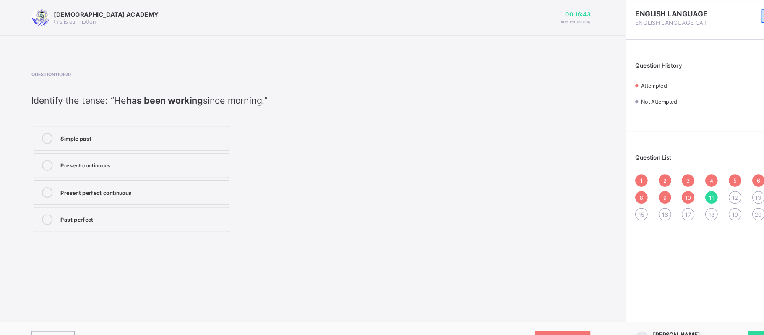
click at [156, 155] on div "Present continuous" at bounding box center [138, 155] width 155 height 8
click at [138, 190] on label "Present perfect continuous" at bounding box center [128, 181] width 185 height 23
click at [551, 313] on span at bounding box center [555, 319] width 13 height 13
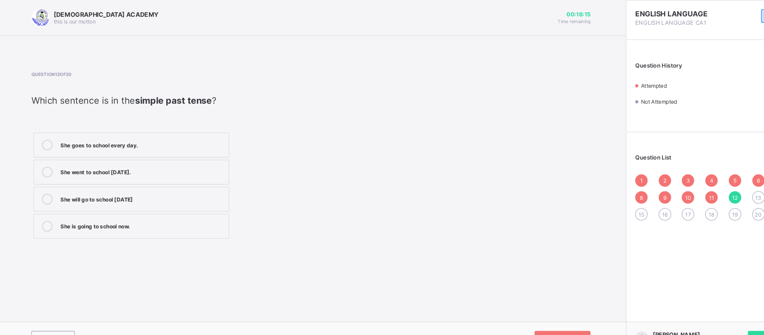
click at [190, 219] on div "She is going to school now.​" at bounding box center [138, 214] width 155 height 10
click at [552, 316] on span at bounding box center [555, 319] width 13 height 13
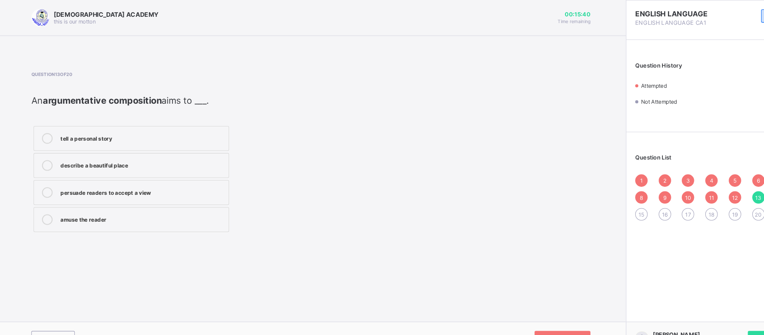
click at [188, 218] on label "amuse the reader" at bounding box center [128, 207] width 185 height 23
click at [184, 124] on label "tell a personal story" at bounding box center [128, 130] width 185 height 23
click at [540, 315] on div "Next Question" at bounding box center [535, 319] width 53 height 13
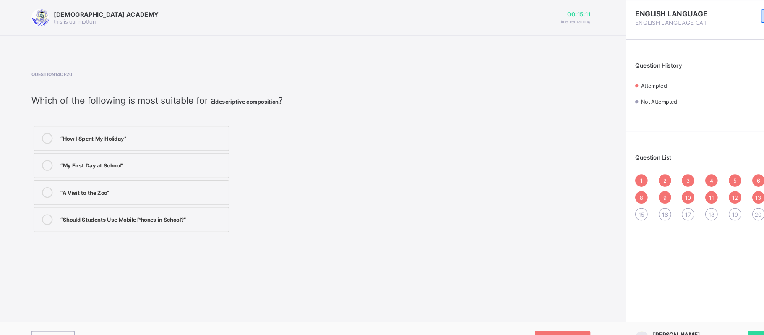
click at [184, 174] on label "“A Visit to the Zoo”" at bounding box center [128, 181] width 185 height 23
click at [150, 117] on div "“How I Spent My Holiday” “My First Day at School” “A Visit to the Zoo” “Should …" at bounding box center [128, 169] width 189 height 104
click at [180, 130] on div "“How I Spent My Holiday”" at bounding box center [138, 130] width 155 height 8
click at [536, 314] on div "Next Question" at bounding box center [535, 319] width 53 height 13
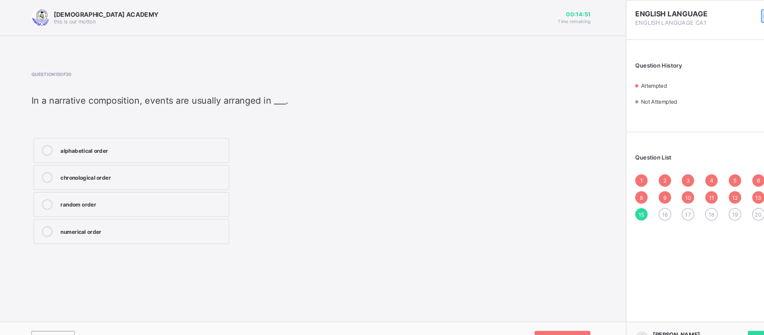
click at [196, 143] on div "alphabetical order" at bounding box center [138, 141] width 155 height 8
click at [546, 317] on span "Next Question" at bounding box center [532, 320] width 33 height 6
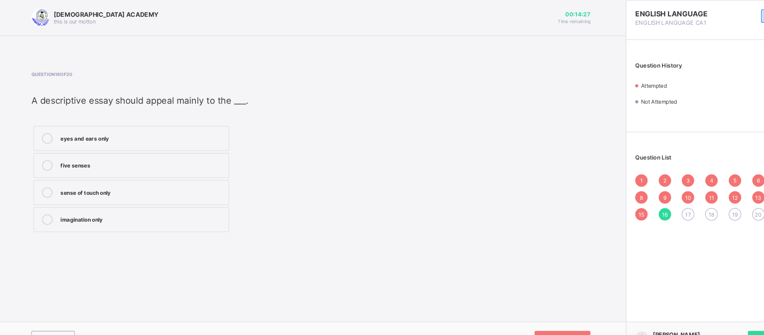
click at [187, 205] on div "imagination only" at bounding box center [138, 207] width 155 height 8
click at [545, 314] on div "Next Question" at bounding box center [535, 319] width 53 height 13
click at [189, 128] on div "/iː/ and /ɪ/" at bounding box center [138, 130] width 155 height 8
click at [552, 313] on span at bounding box center [555, 319] width 13 height 13
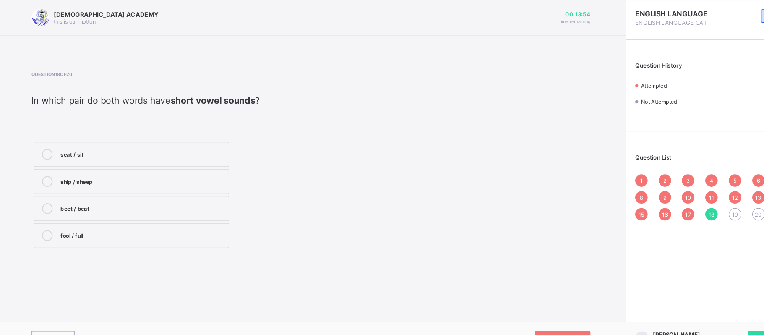
click at [187, 151] on div "seat / sit" at bounding box center [138, 146] width 155 height 10
click at [540, 315] on div "Next Question" at bounding box center [535, 319] width 53 height 13
click at [210, 152] on div "/e/" at bounding box center [138, 155] width 155 height 8
click at [210, 134] on div "/ɪ/" at bounding box center [138, 130] width 155 height 8
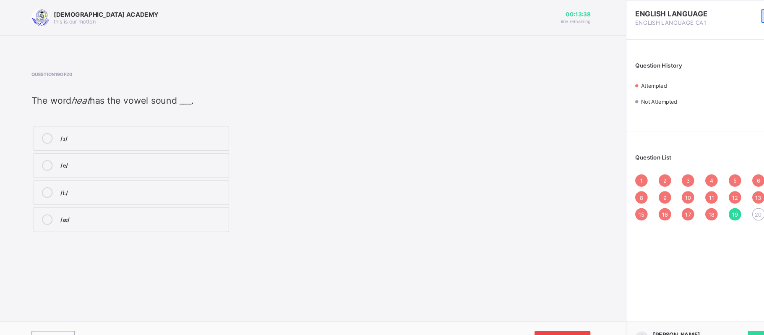
click at [544, 316] on div "Next Question" at bounding box center [535, 319] width 53 height 13
click at [184, 94] on strong "different vowel lengths" at bounding box center [162, 95] width 95 height 10
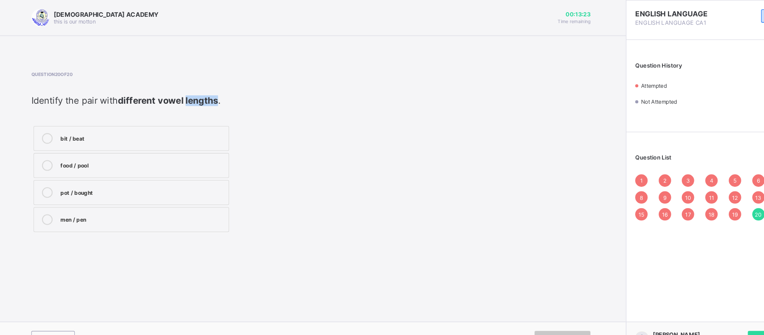
click at [184, 94] on strong "different vowel lengths" at bounding box center [162, 95] width 95 height 10
copy div "Identify the pair with different vowel lengths ."
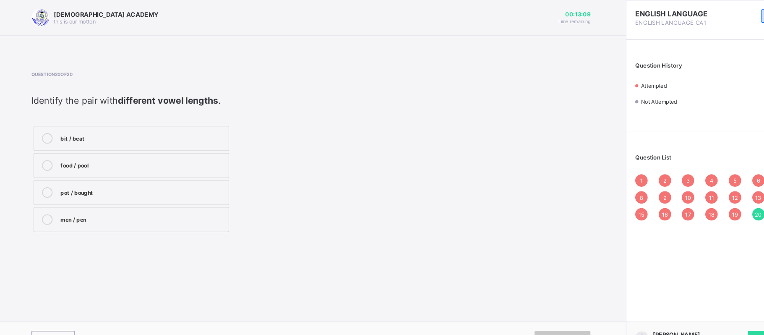
click at [131, 130] on div "bit / beat" at bounding box center [138, 130] width 155 height 8
click at [717, 186] on div "13" at bounding box center [721, 187] width 12 height 12
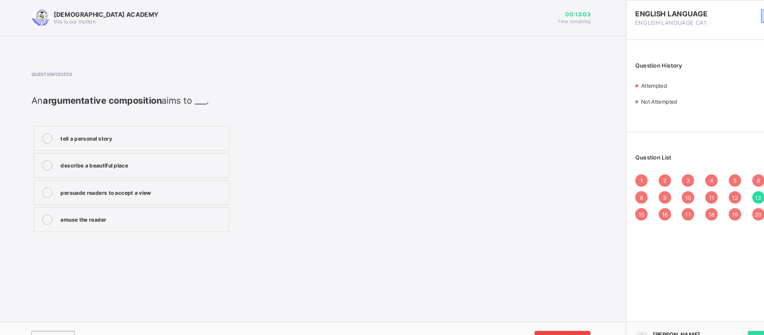
click at [551, 316] on span at bounding box center [555, 319] width 13 height 13
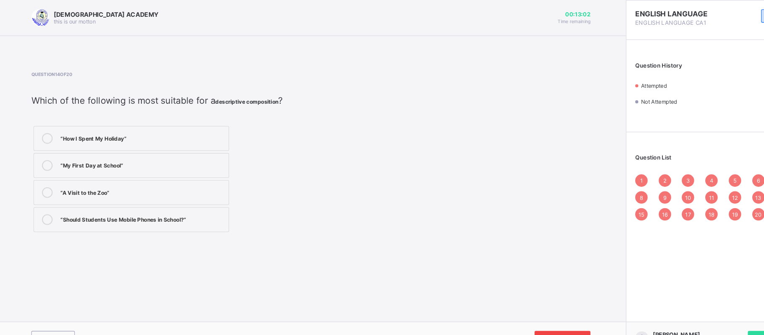
click at [551, 316] on span at bounding box center [555, 319] width 13 height 13
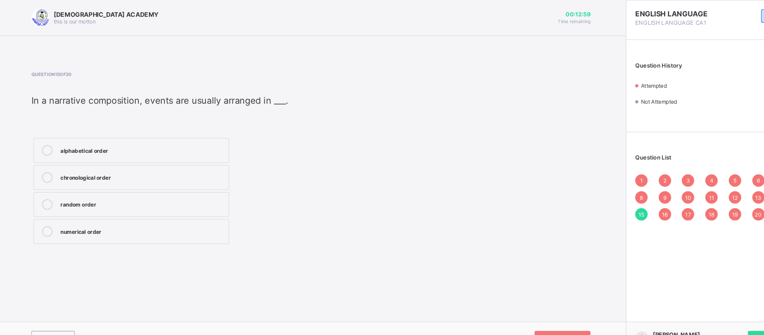
click at [607, 175] on div "1" at bounding box center [611, 171] width 12 height 12
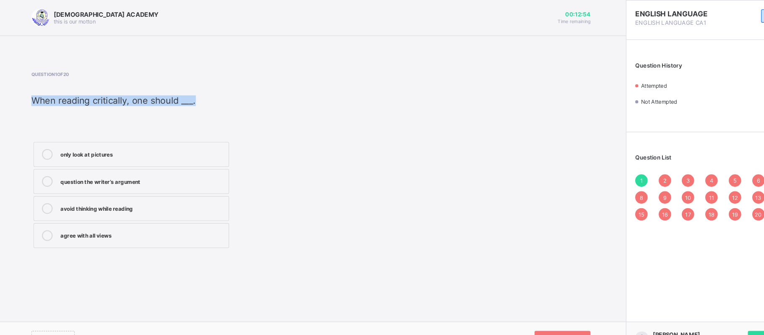
drag, startPoint x: 189, startPoint y: 98, endPoint x: 41, endPoint y: 81, distance: 148.5
click at [41, 81] on div "Question 1 of 20 When reading critically, one should ___. ​ only look at pictur…" at bounding box center [191, 152] width 315 height 169
copy div "When reading critically, one should ___."
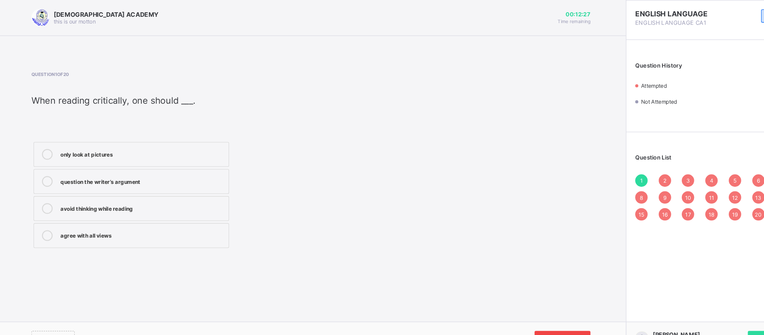
click at [540, 314] on div "Next Question" at bounding box center [535, 319] width 53 height 13
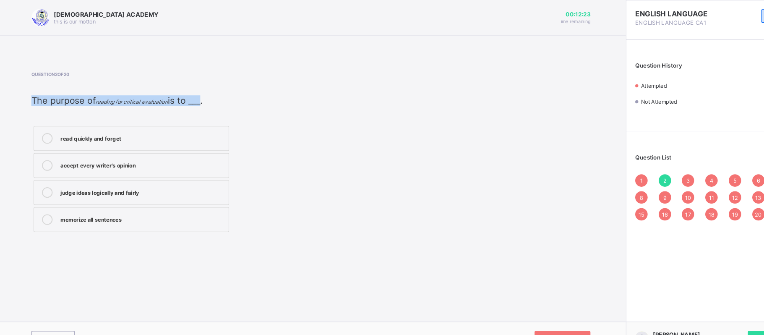
drag, startPoint x: 196, startPoint y: 96, endPoint x: 33, endPoint y: 97, distance: 163.1
click at [34, 97] on p "​ The purpose of reading for critical evaluation is to ___." at bounding box center [191, 95] width 315 height 10
copy p "​ The purpose of reading for critical evaluation is to __"
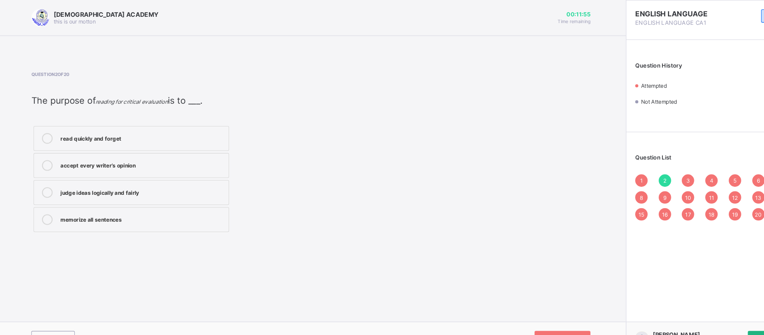
click at [718, 315] on div "Submit Paper" at bounding box center [733, 319] width 44 height 13
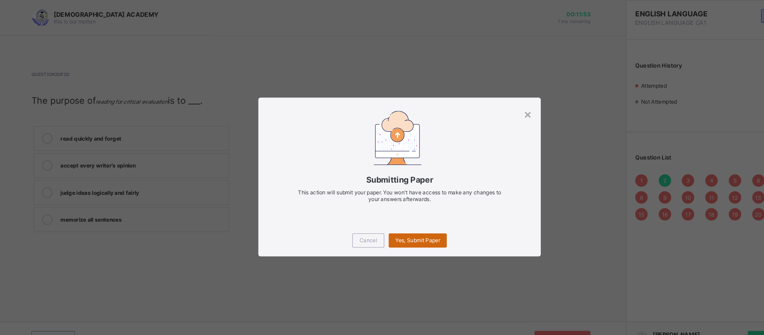
click at [405, 225] on span "Yes, Submit Paper" at bounding box center [399, 227] width 42 height 6
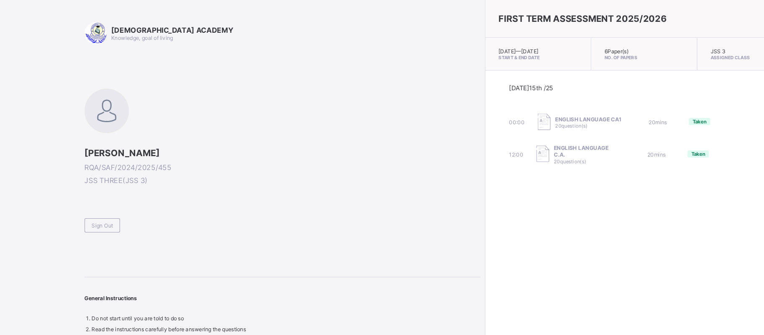
drag, startPoint x: 718, startPoint y: 177, endPoint x: 723, endPoint y: 180, distance: 6.0
click at [723, 180] on div "FIRST TERM ASSESSMENT 2025/2026 [DATE] — [DATE] Start & End Date 6 Paper(s) No.…" at bounding box center [612, 167] width 301 height 335
click at [520, 216] on div "FIRST TERM ASSESSMENT 2025/2026 [DATE] — [DATE] Start & End Date 6 Paper(s) No.…" at bounding box center [612, 167] width 301 height 335
click at [86, 215] on div "Sign Out" at bounding box center [101, 212] width 34 height 13
